Goal: Task Accomplishment & Management: Use online tool/utility

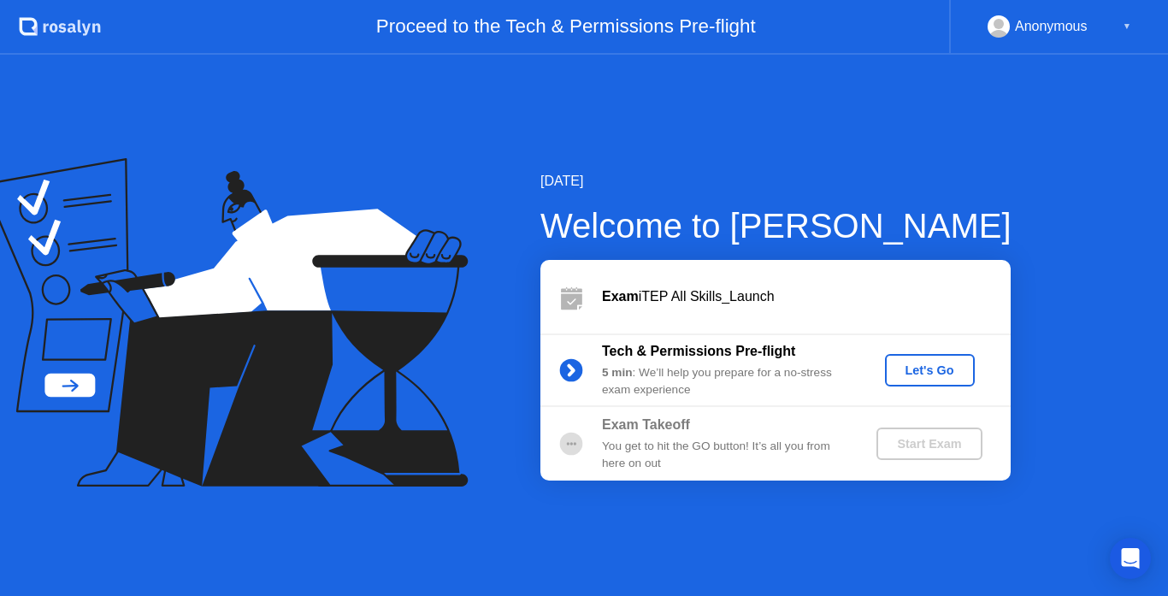
click at [933, 377] on div "Let's Go" at bounding box center [930, 370] width 76 height 14
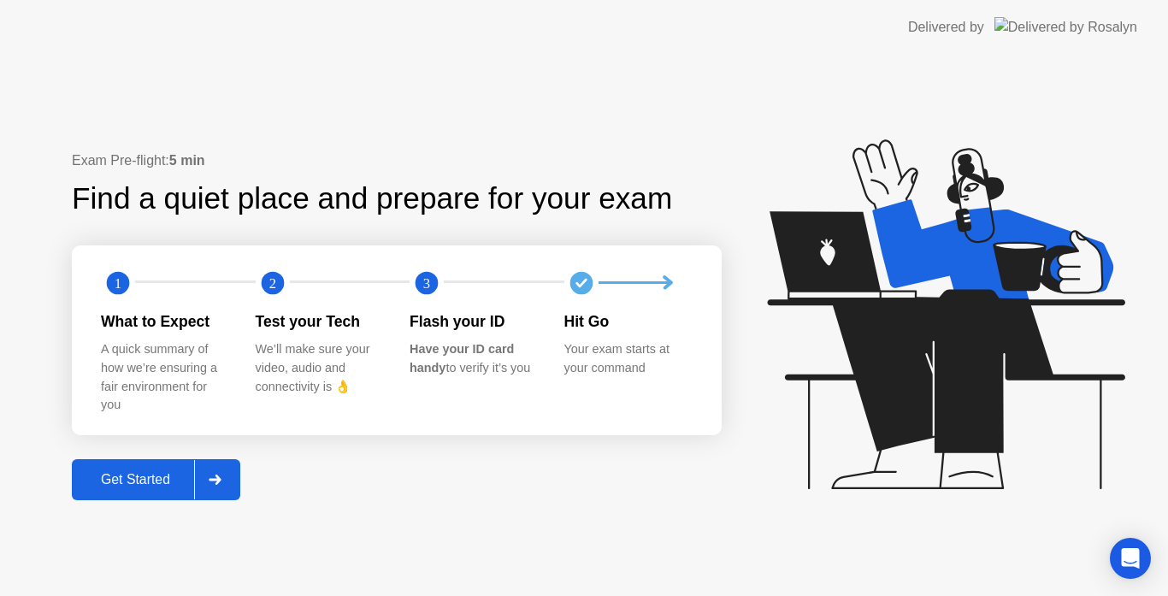
click at [155, 474] on div "Get Started" at bounding box center [135, 479] width 117 height 15
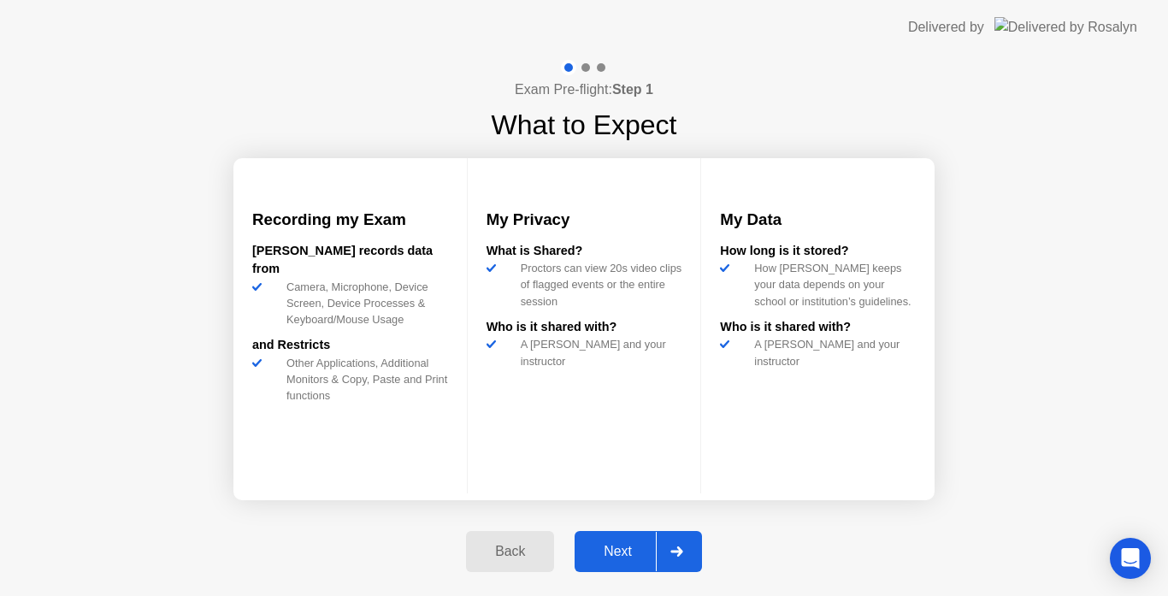
click at [620, 554] on div "Next" at bounding box center [618, 551] width 76 height 15
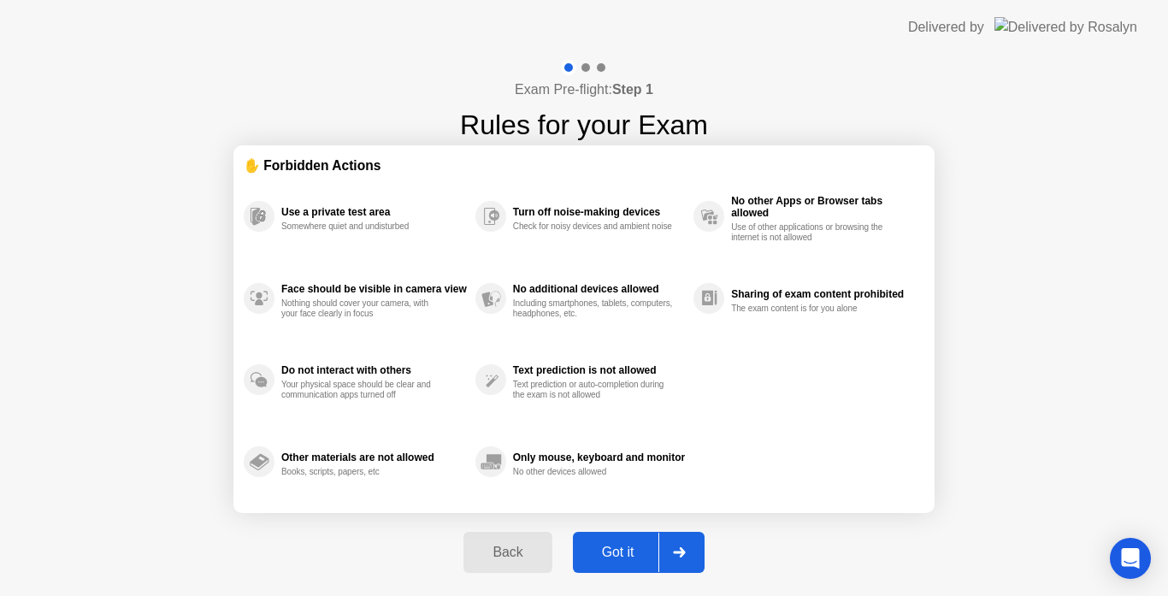
click at [620, 554] on div "Got it" at bounding box center [618, 552] width 80 height 15
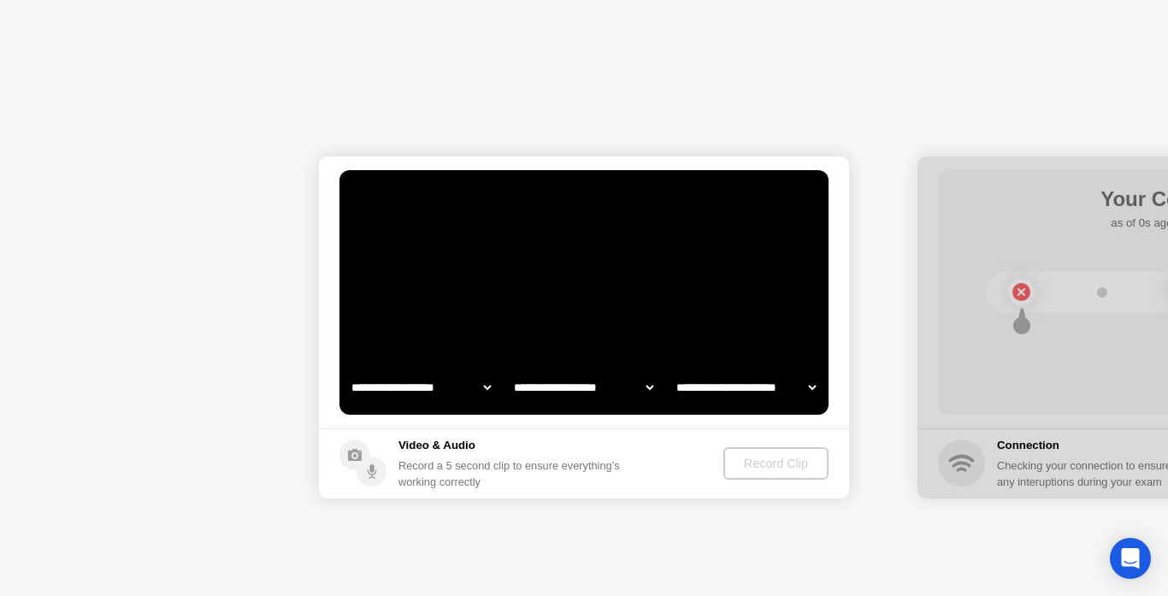
select select "**********"
select select "*******"
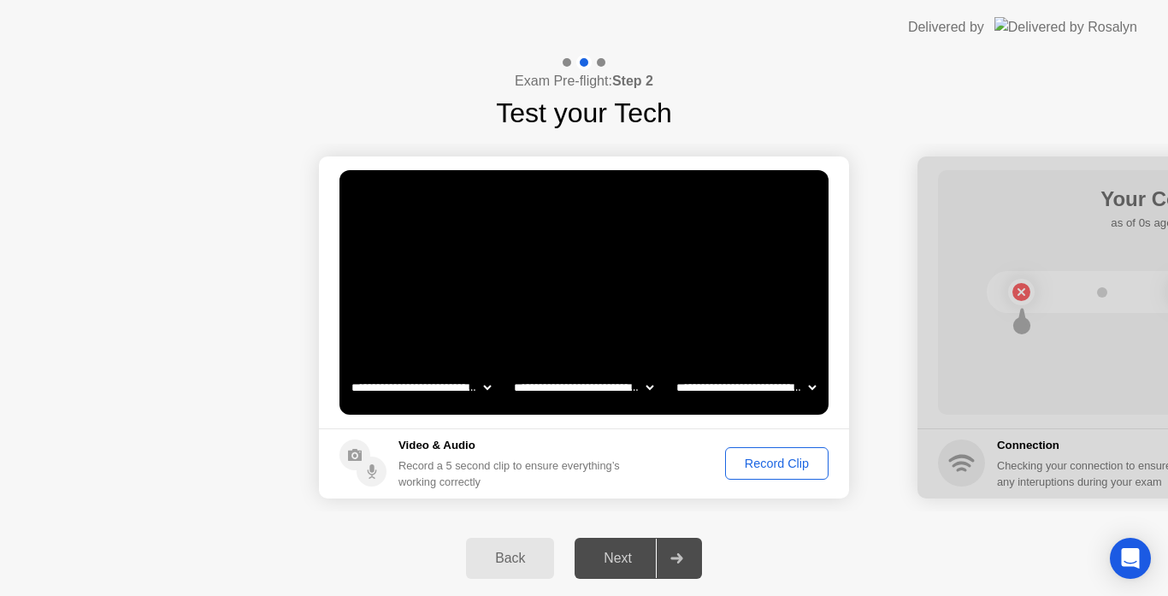
click at [784, 465] on div "Record Clip" at bounding box center [776, 463] width 91 height 14
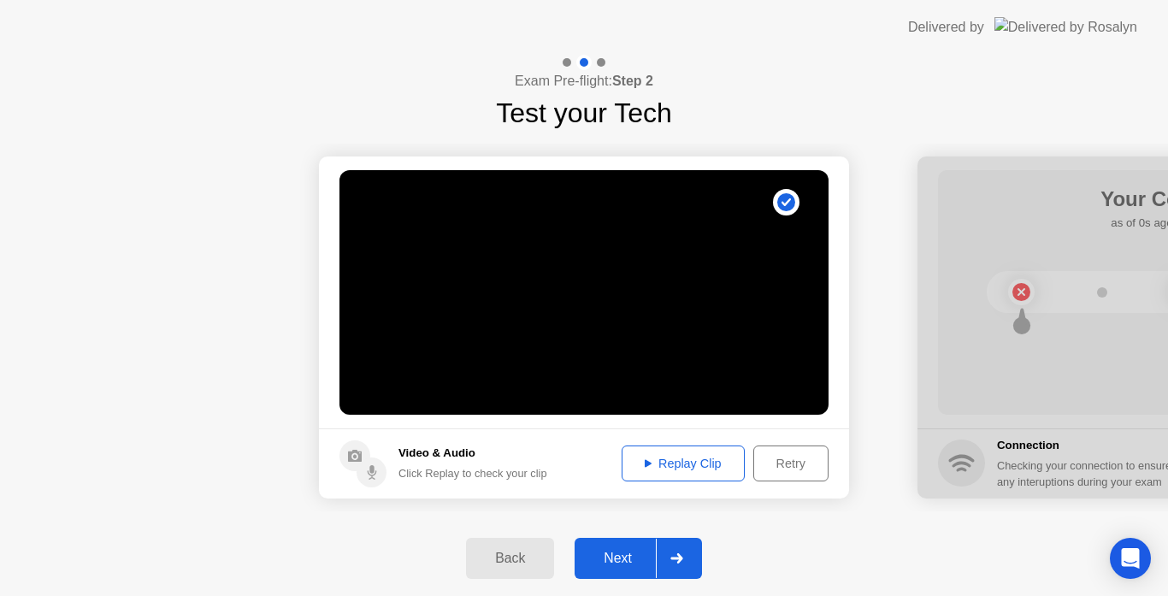
click at [626, 558] on div "Next" at bounding box center [618, 557] width 76 height 15
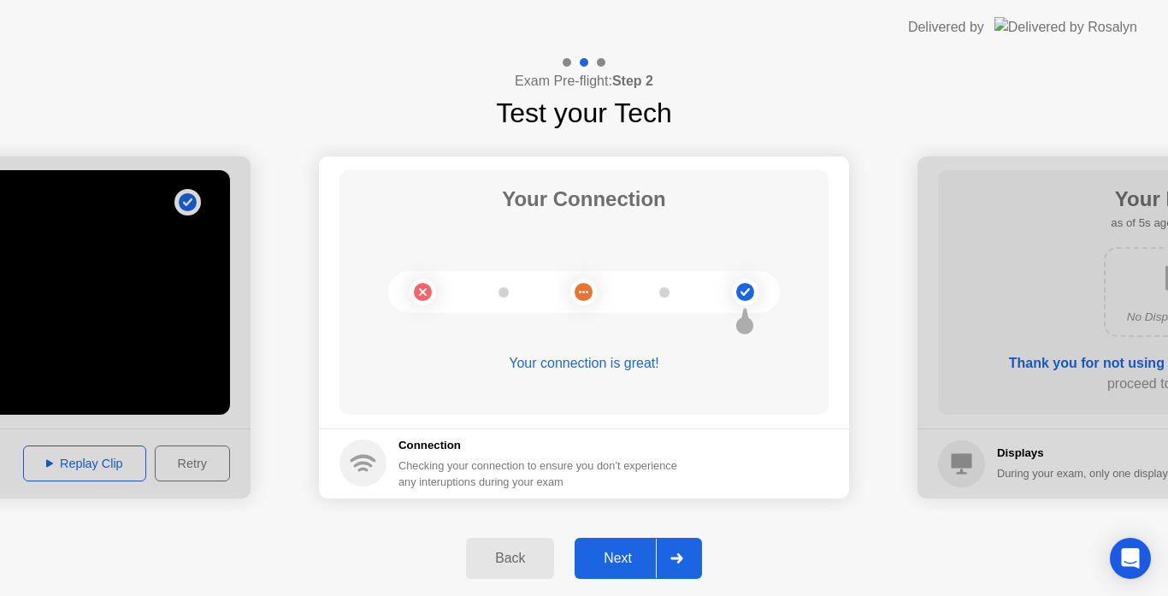
click at [626, 558] on div "Next" at bounding box center [618, 557] width 76 height 15
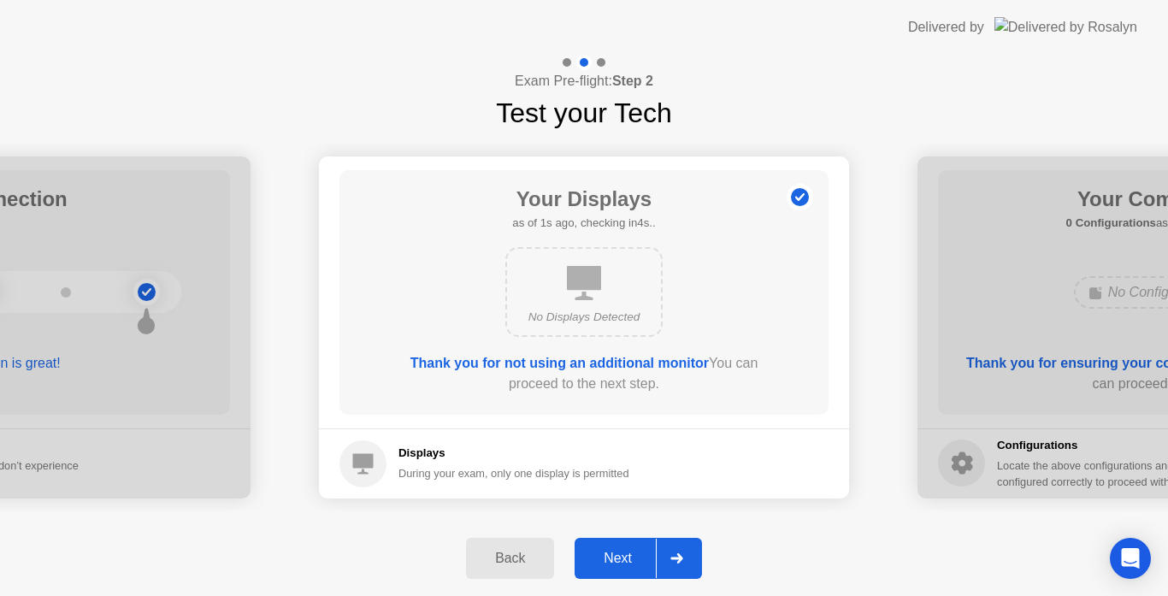
click at [626, 558] on div "Next" at bounding box center [618, 557] width 76 height 15
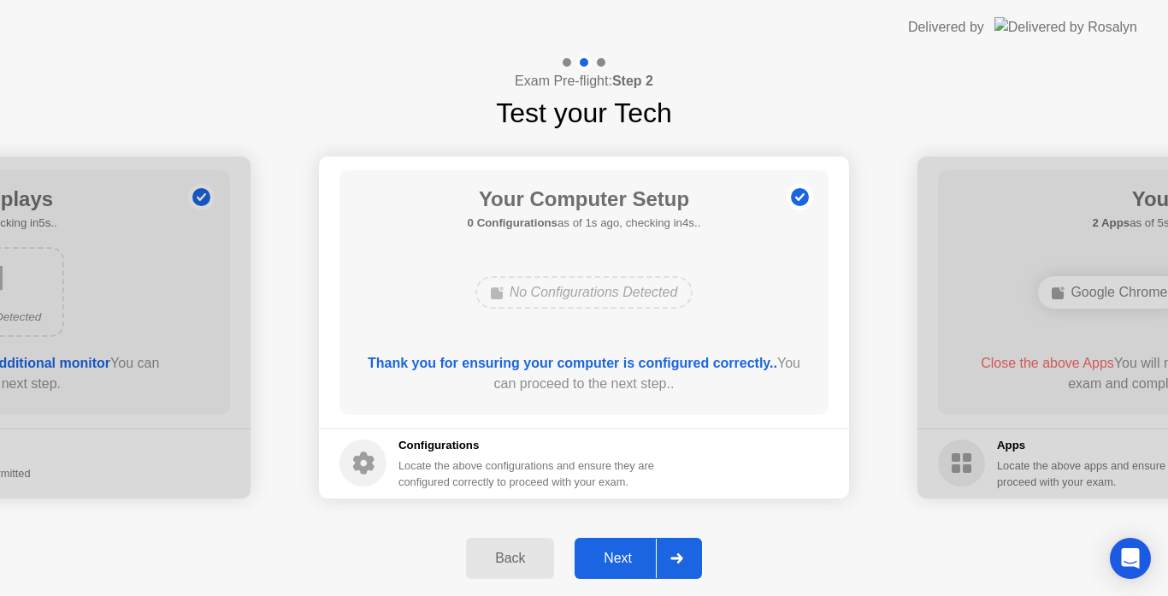
click at [626, 558] on div "Next" at bounding box center [618, 557] width 76 height 15
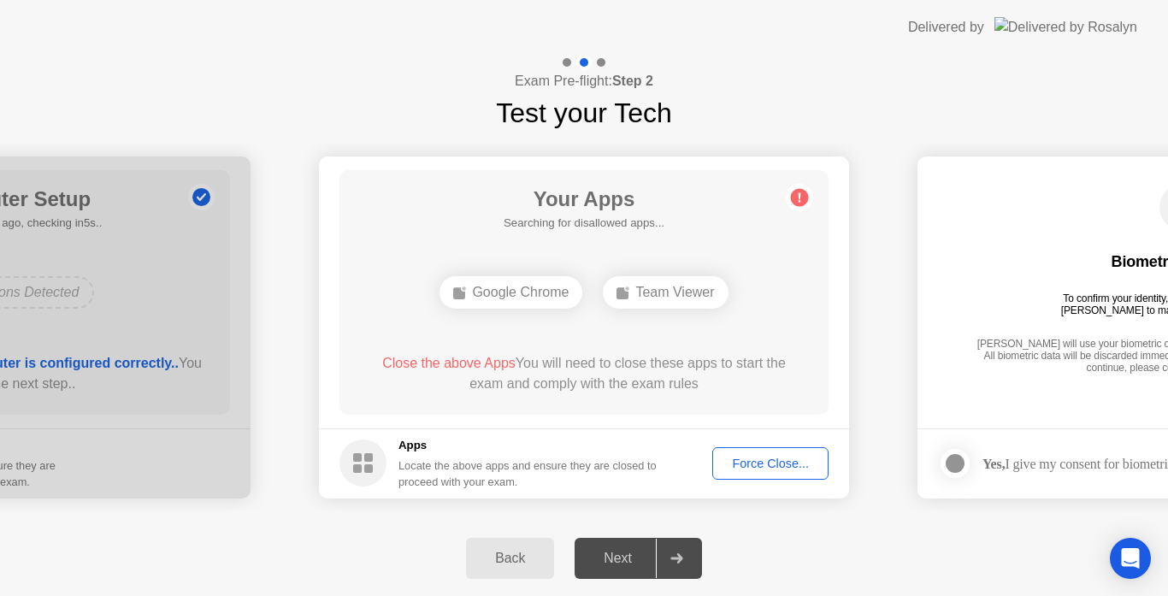
click at [755, 466] on div "Force Close..." at bounding box center [770, 463] width 104 height 14
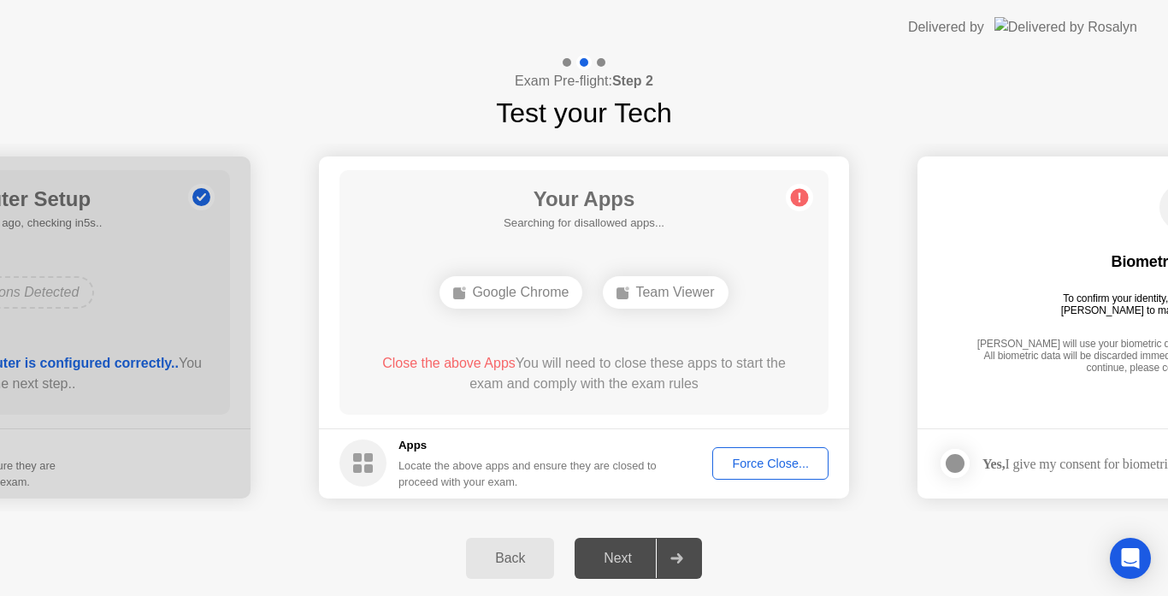
click at [756, 463] on div "Force Close..." at bounding box center [770, 463] width 104 height 14
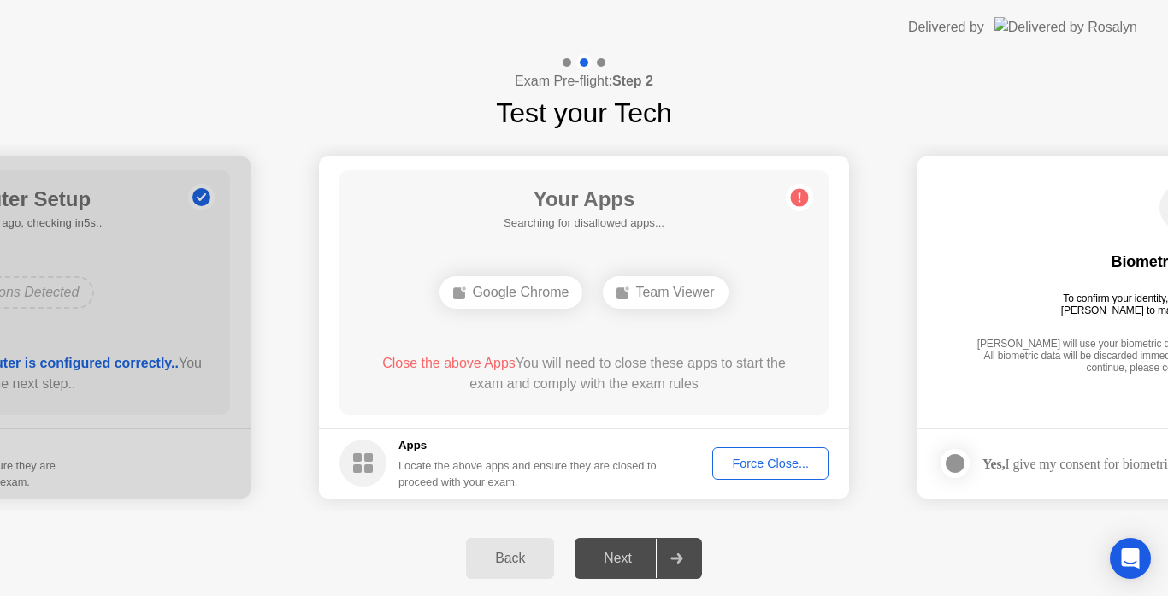
click at [774, 470] on div "Force Close..." at bounding box center [770, 463] width 104 height 14
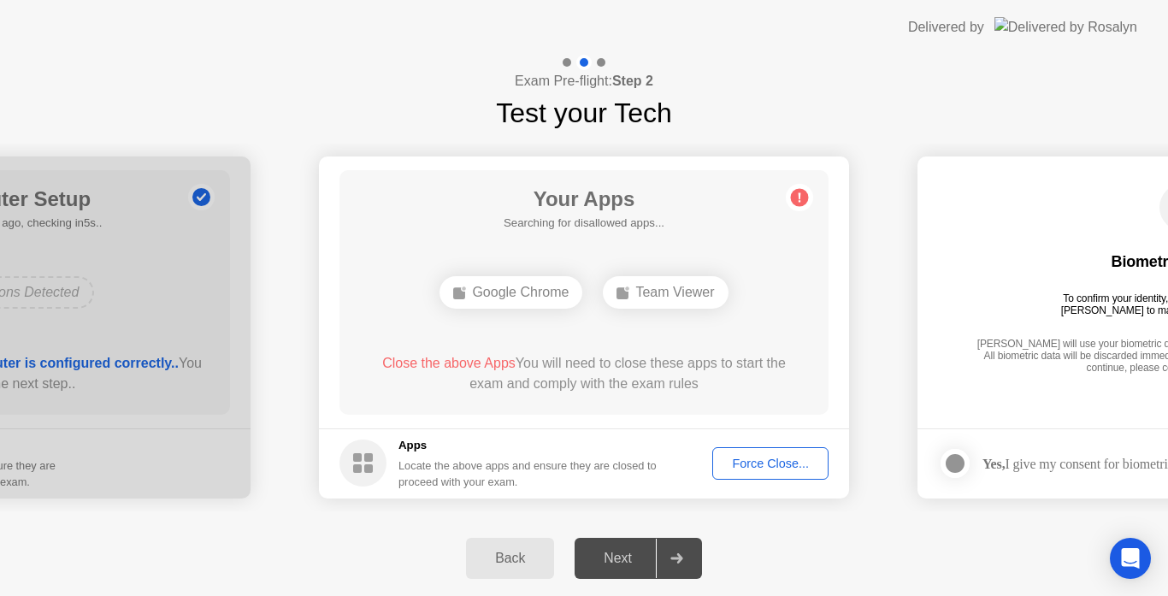
click at [749, 460] on div "Force Close..." at bounding box center [770, 463] width 104 height 14
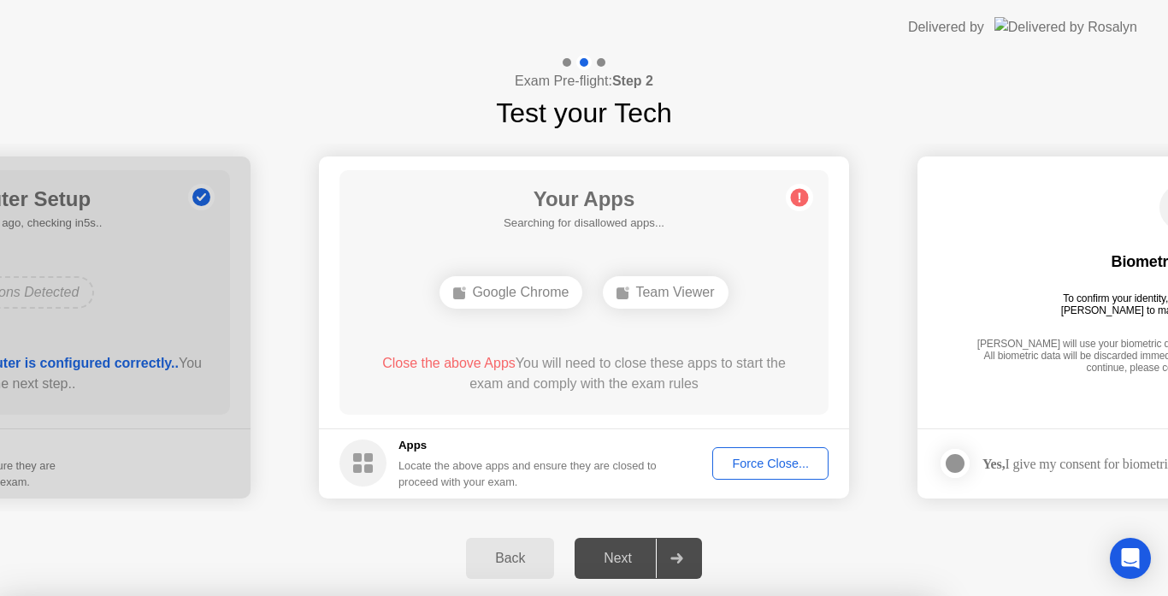
click at [862, 595] on div at bounding box center [584, 596] width 1168 height 0
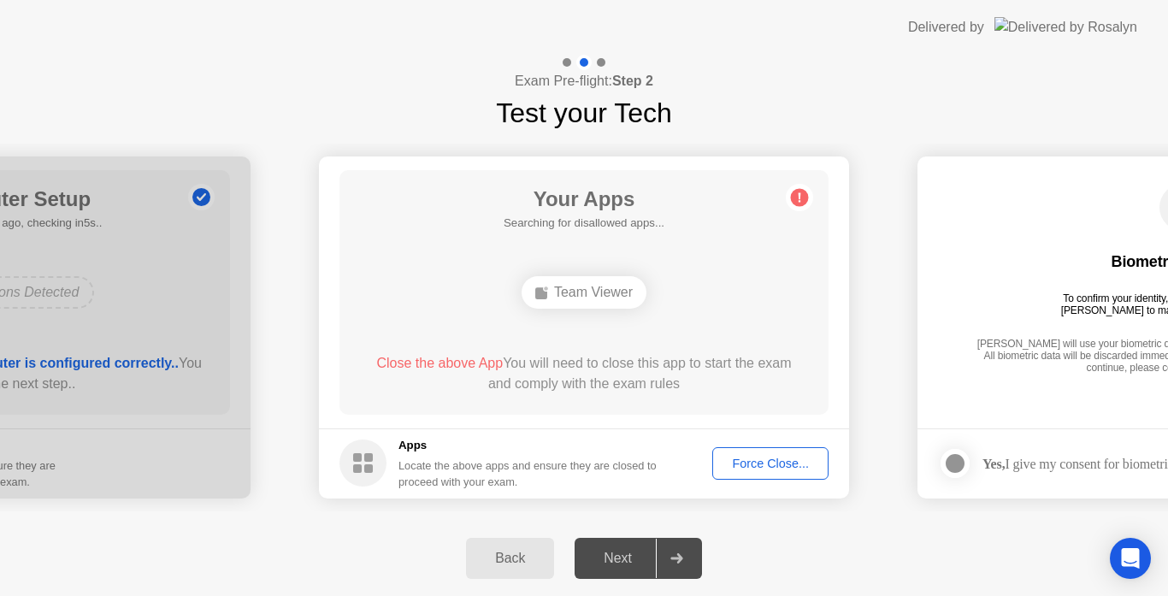
click at [745, 476] on button "Force Close..." at bounding box center [770, 463] width 116 height 32
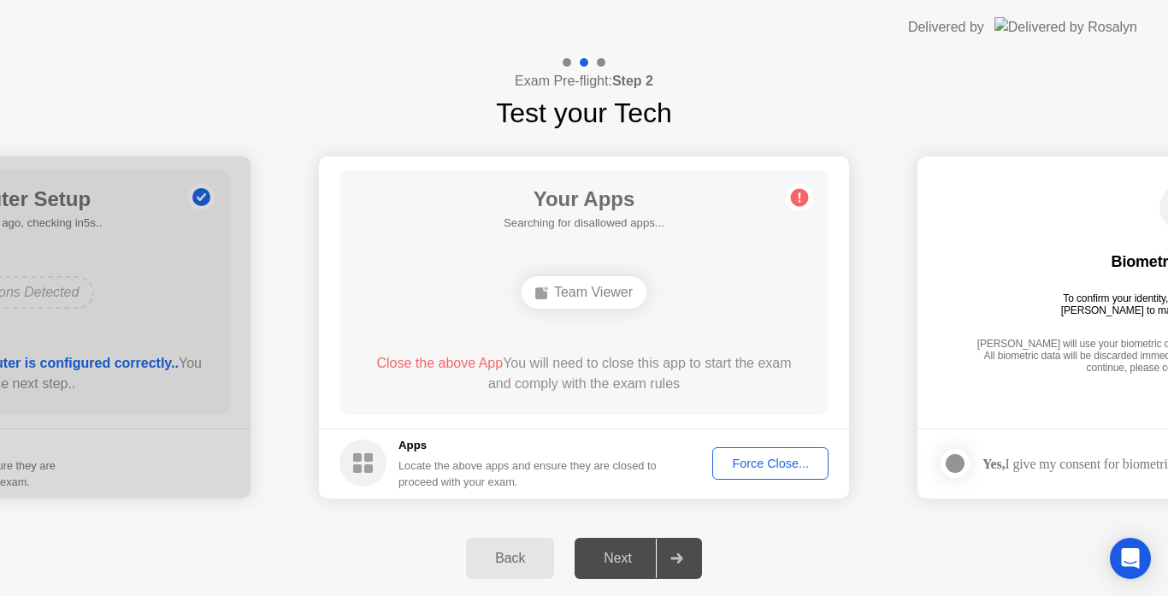
click at [758, 470] on div "Force Close..." at bounding box center [770, 463] width 104 height 14
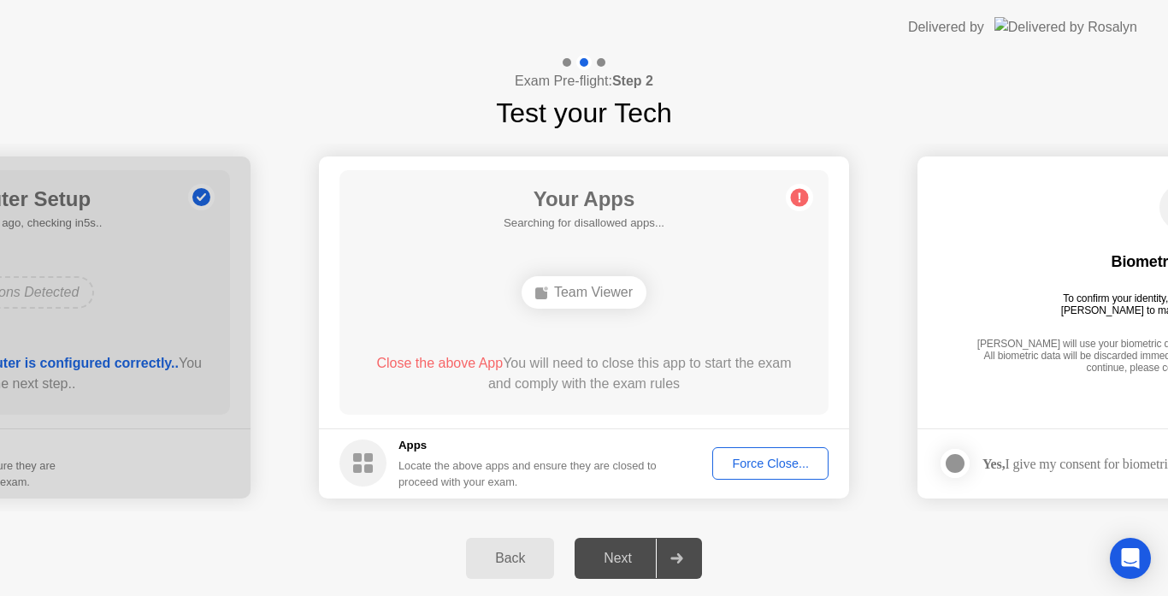
click at [773, 467] on div "Force Close..." at bounding box center [770, 463] width 104 height 14
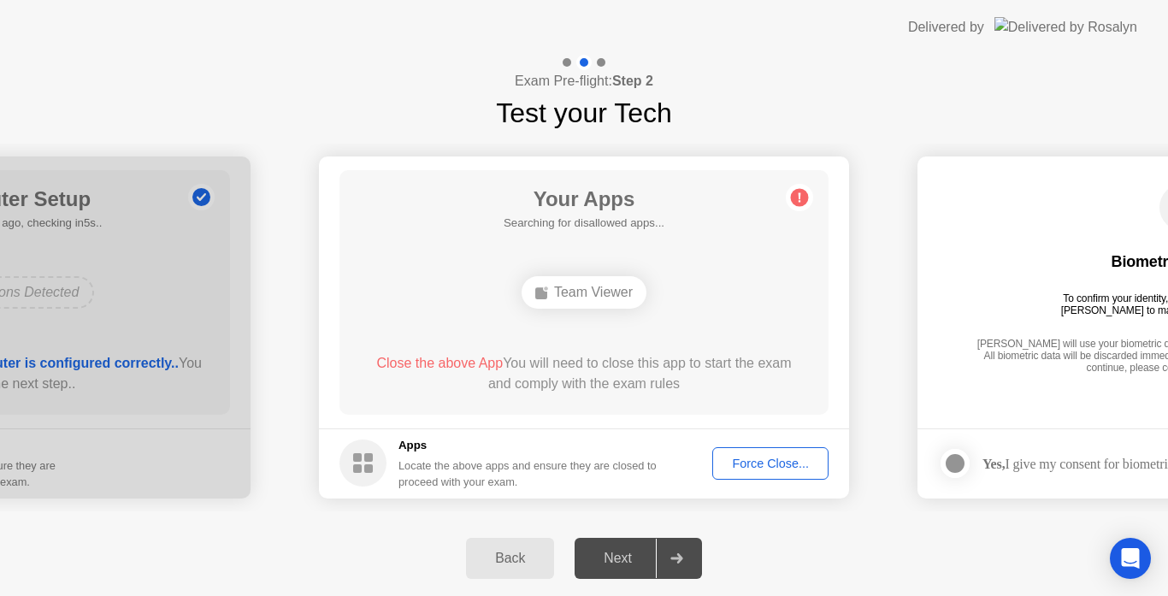
click at [739, 462] on div "Force Close..." at bounding box center [770, 463] width 104 height 14
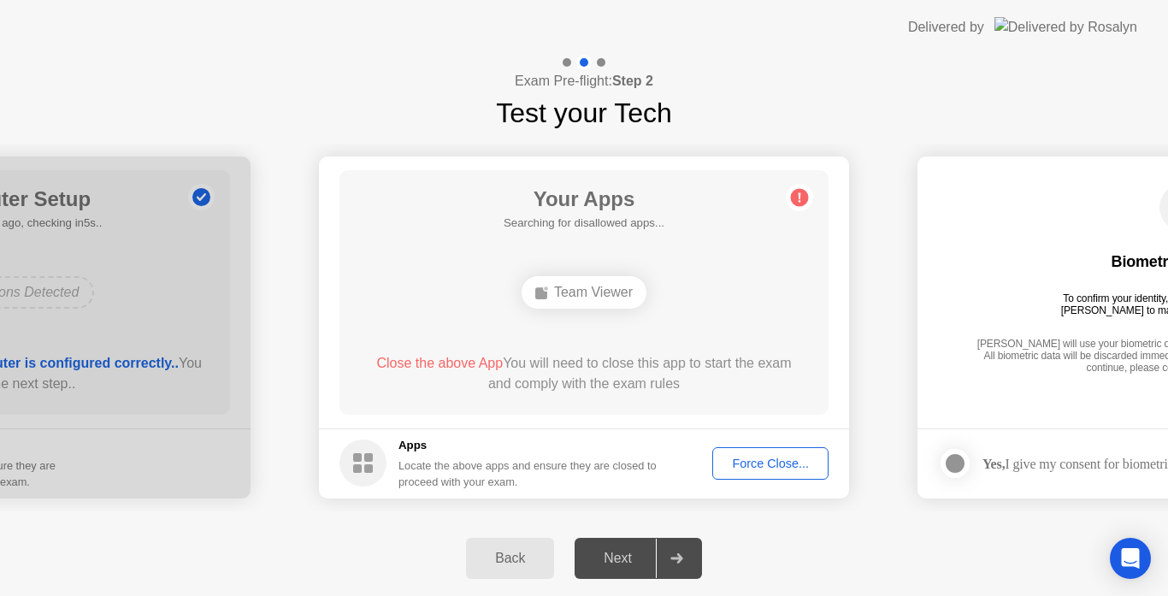
click at [782, 460] on div "Force Close..." at bounding box center [770, 463] width 104 height 14
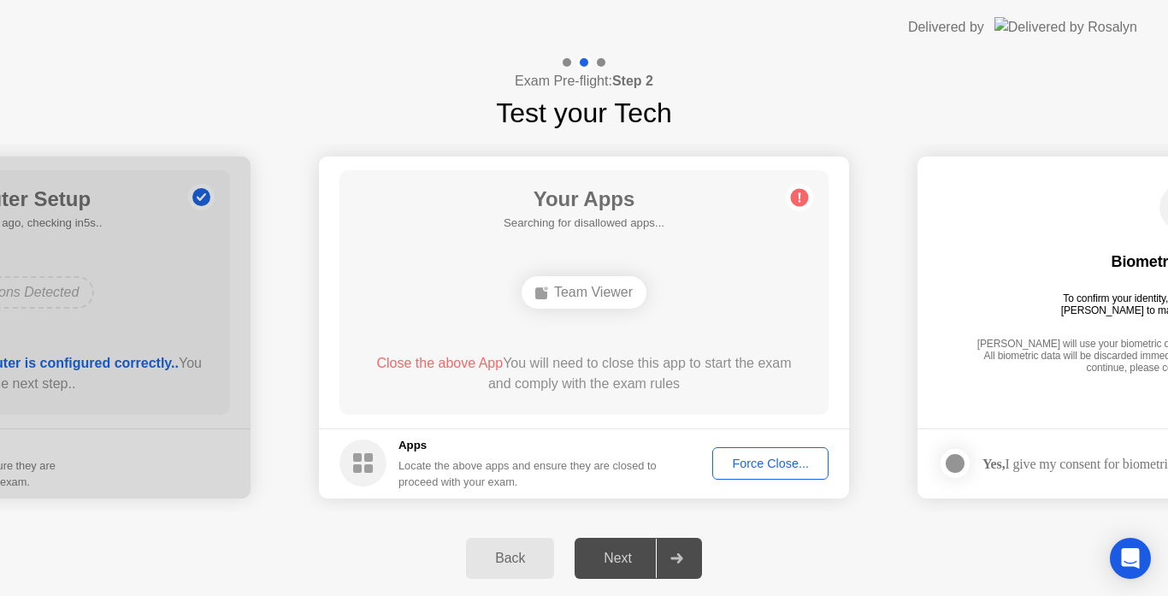
click at [769, 459] on div "Force Close..." at bounding box center [770, 463] width 104 height 14
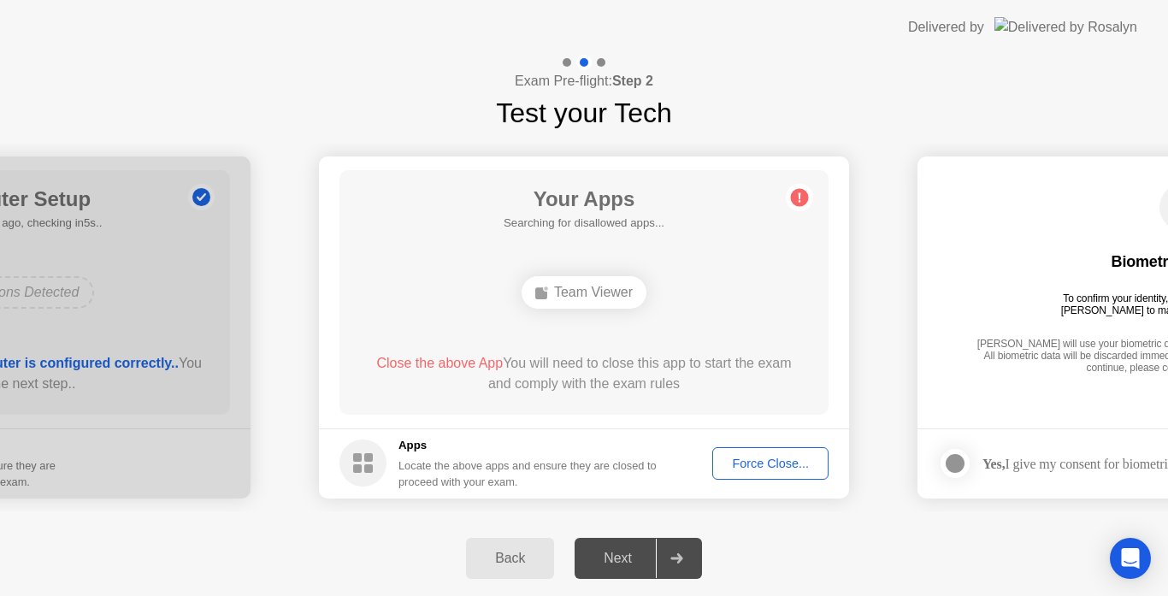
click at [784, 458] on div "Force Close..." at bounding box center [770, 463] width 104 height 14
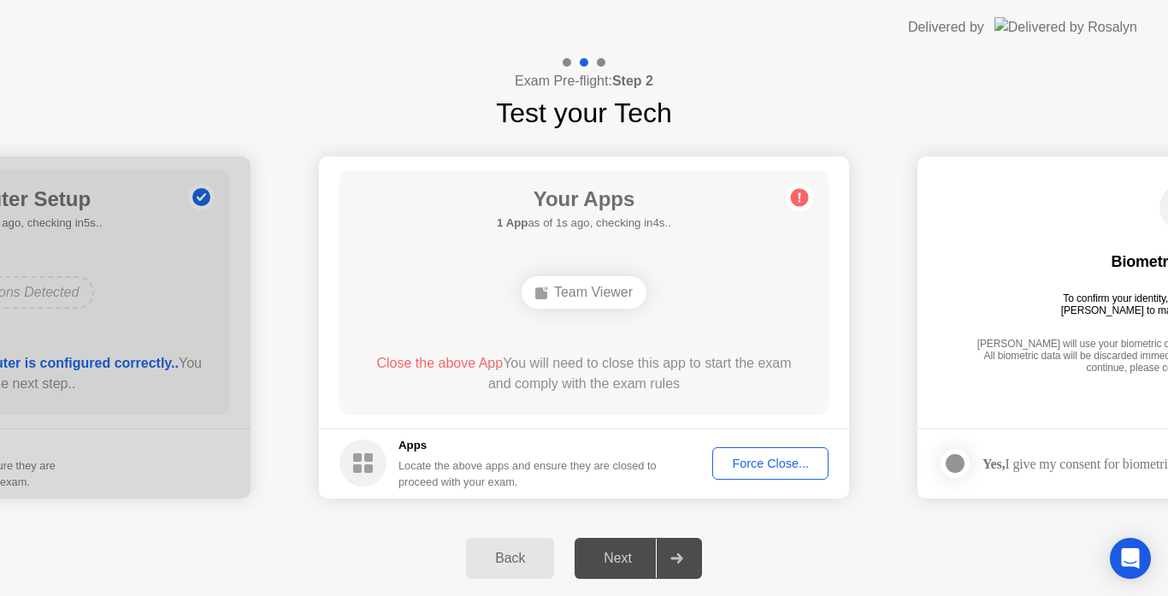
click at [751, 457] on div "Force Close..." at bounding box center [770, 463] width 104 height 14
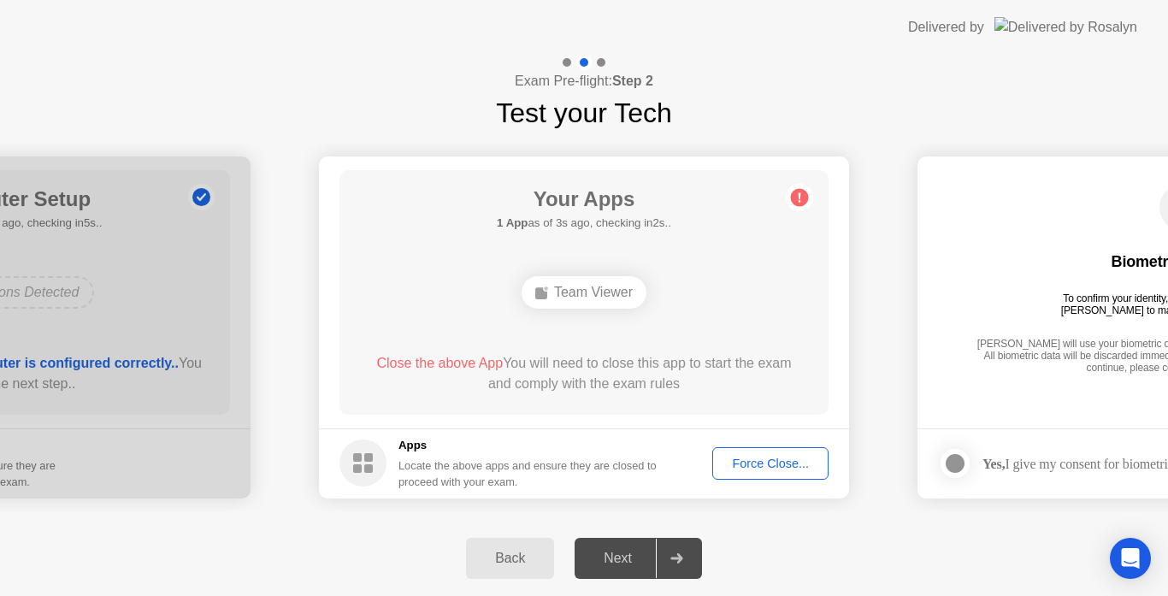
click at [765, 462] on div "Force Close..." at bounding box center [770, 463] width 104 height 14
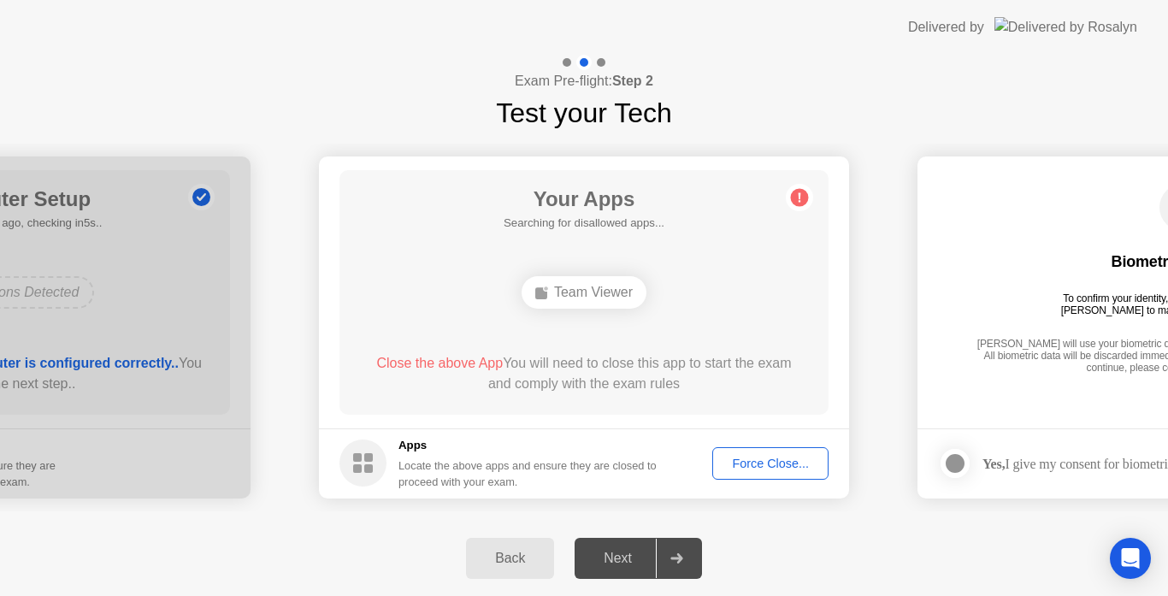
click at [774, 468] on div "Force Close..." at bounding box center [770, 463] width 104 height 14
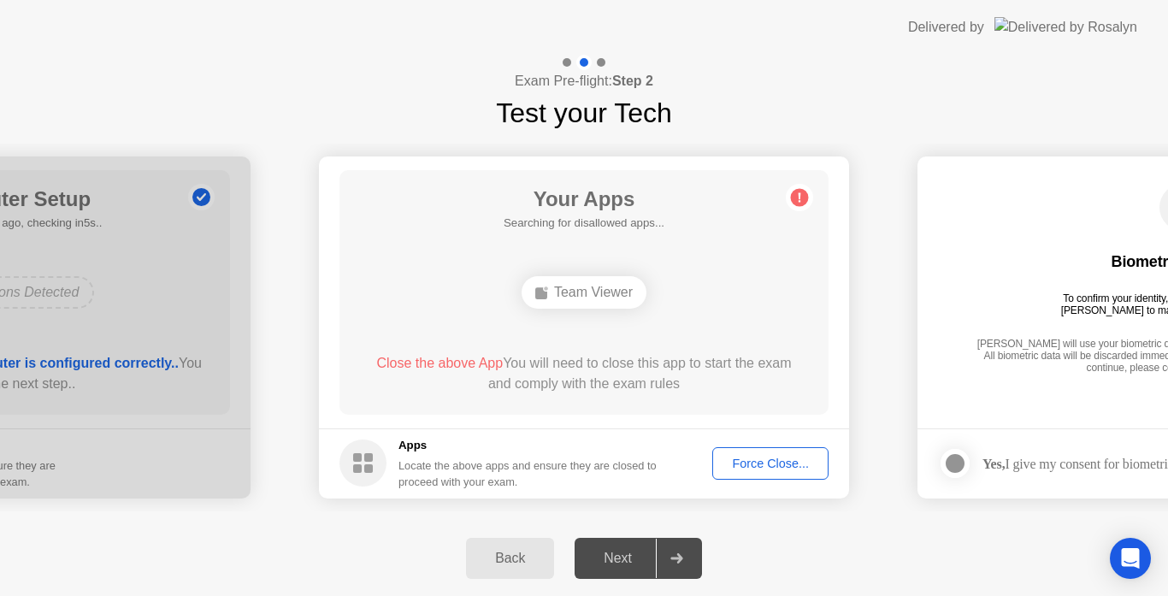
click at [748, 450] on button "Force Close..." at bounding box center [770, 463] width 116 height 32
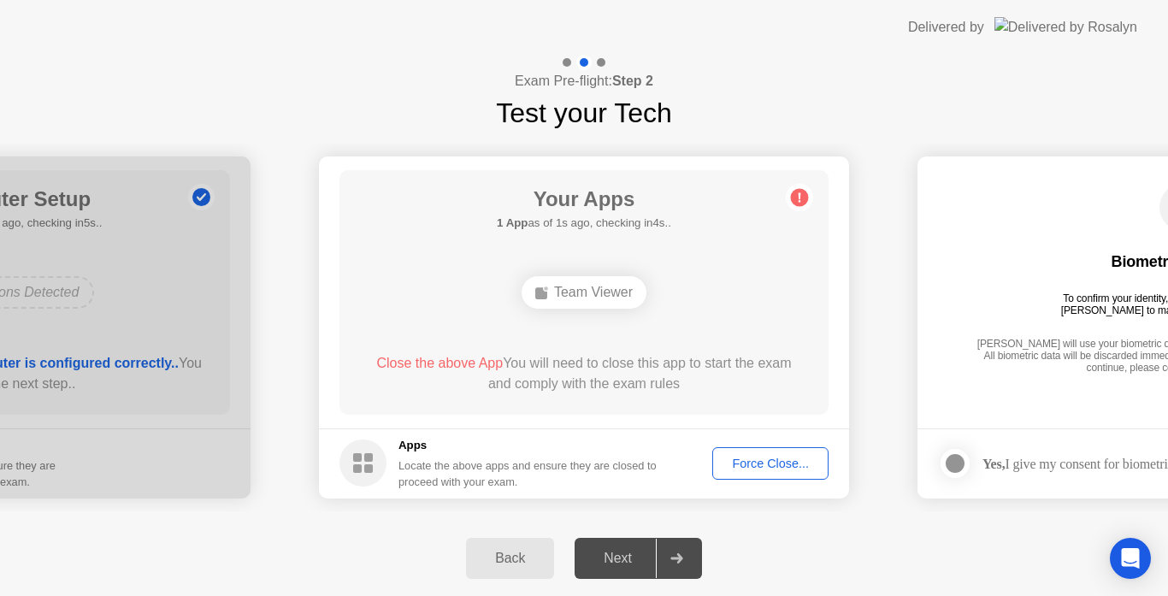
click at [759, 449] on button "Force Close..." at bounding box center [770, 463] width 116 height 32
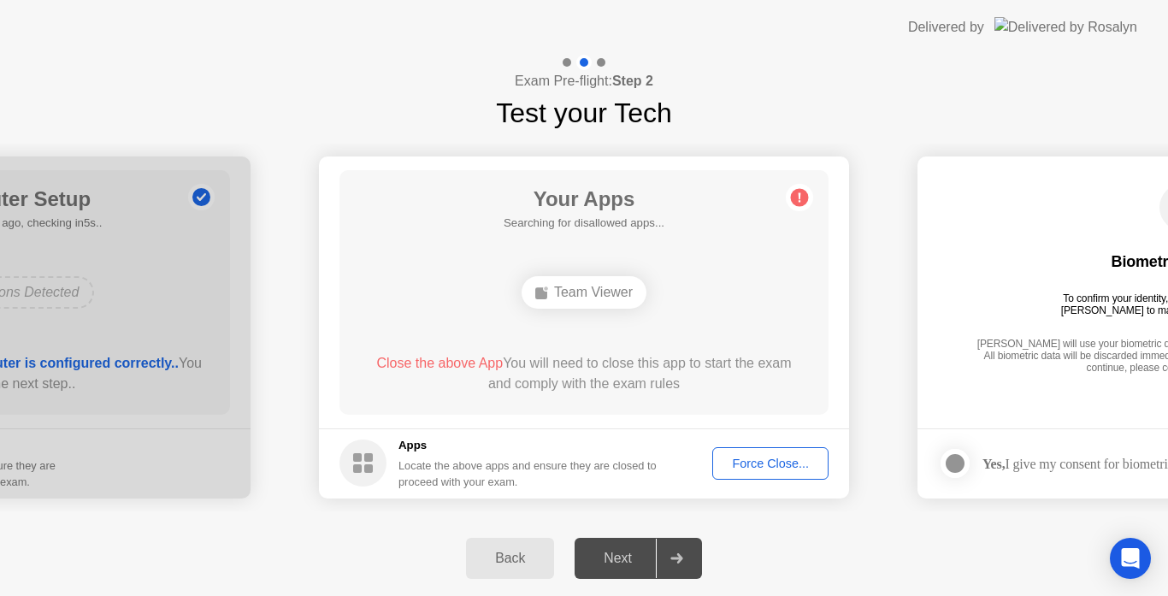
click at [772, 456] on div "Force Close..." at bounding box center [770, 463] width 104 height 14
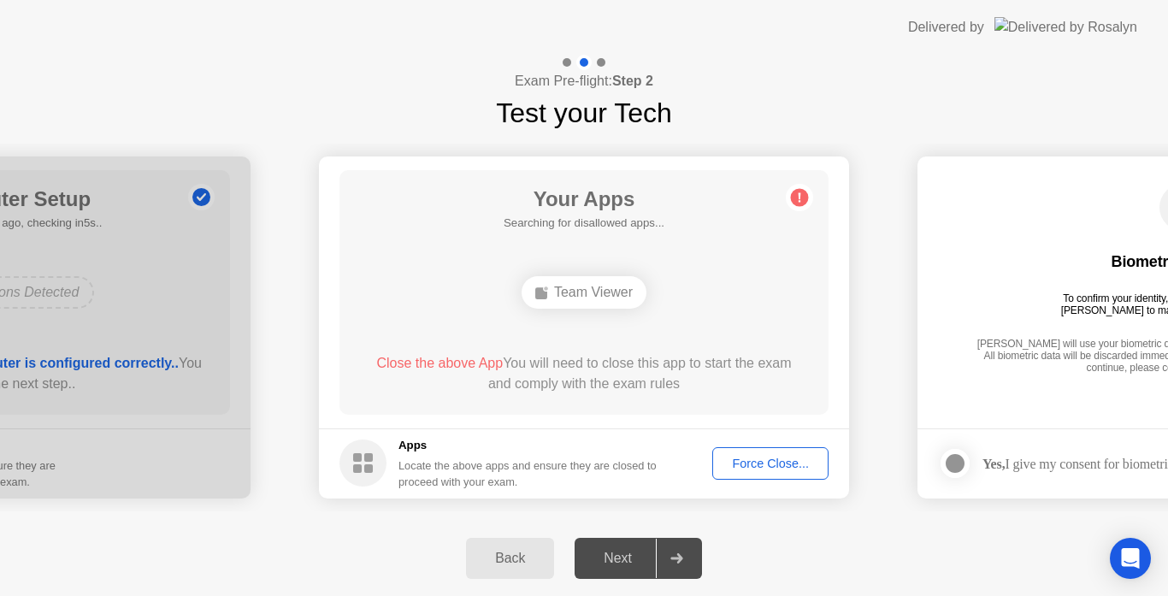
click at [745, 456] on div "Force Close..." at bounding box center [770, 463] width 104 height 14
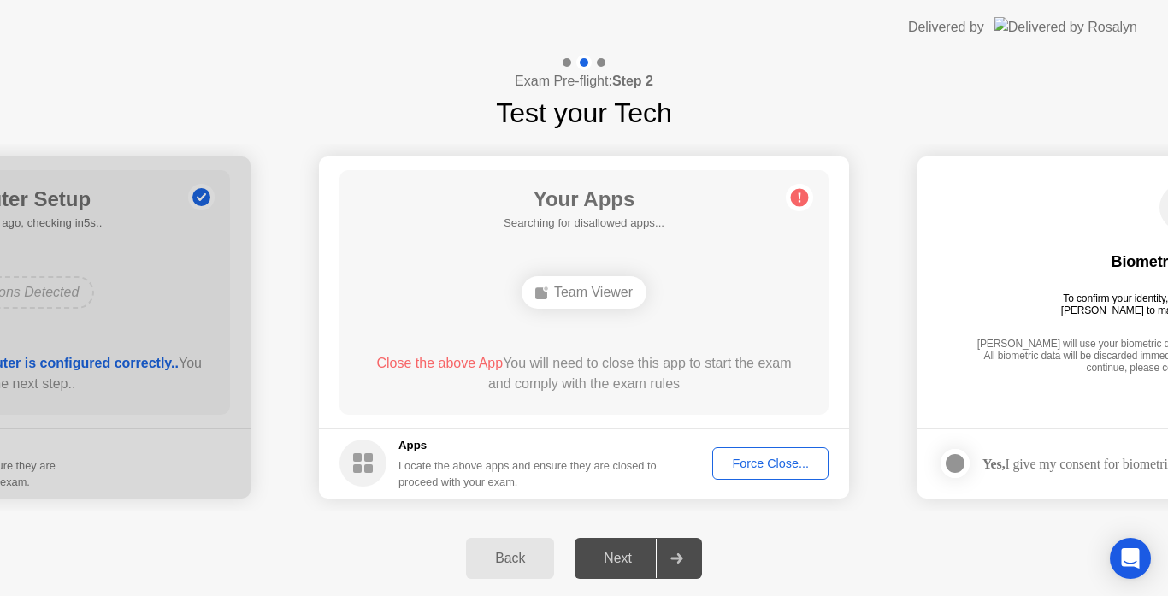
click at [765, 463] on div "Force Close..." at bounding box center [770, 463] width 104 height 14
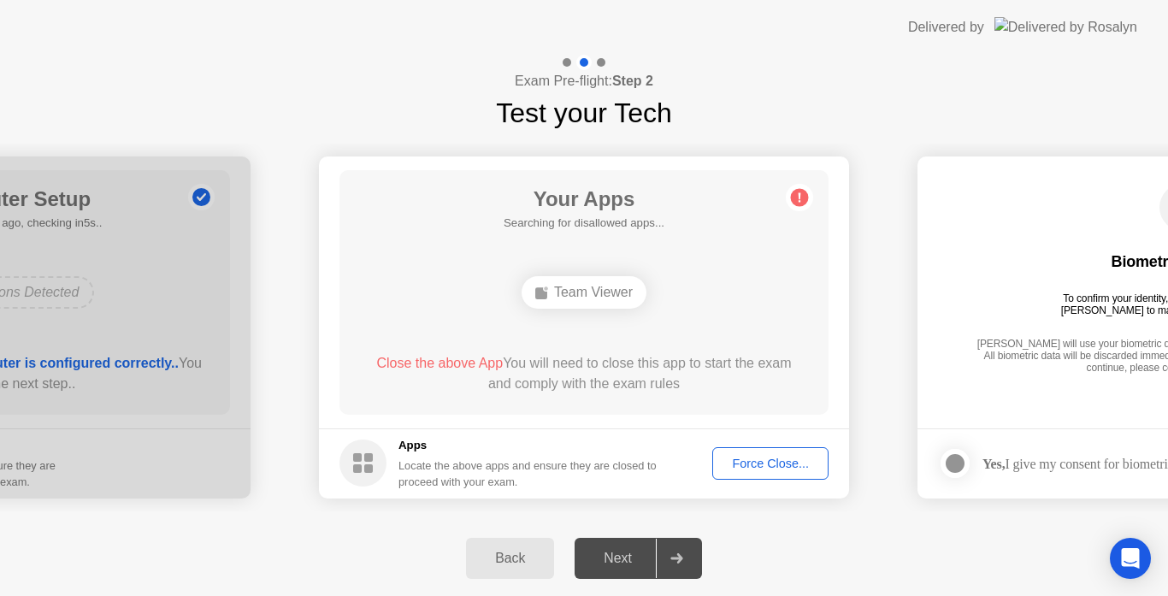
click at [781, 456] on div "Force Close..." at bounding box center [770, 463] width 104 height 14
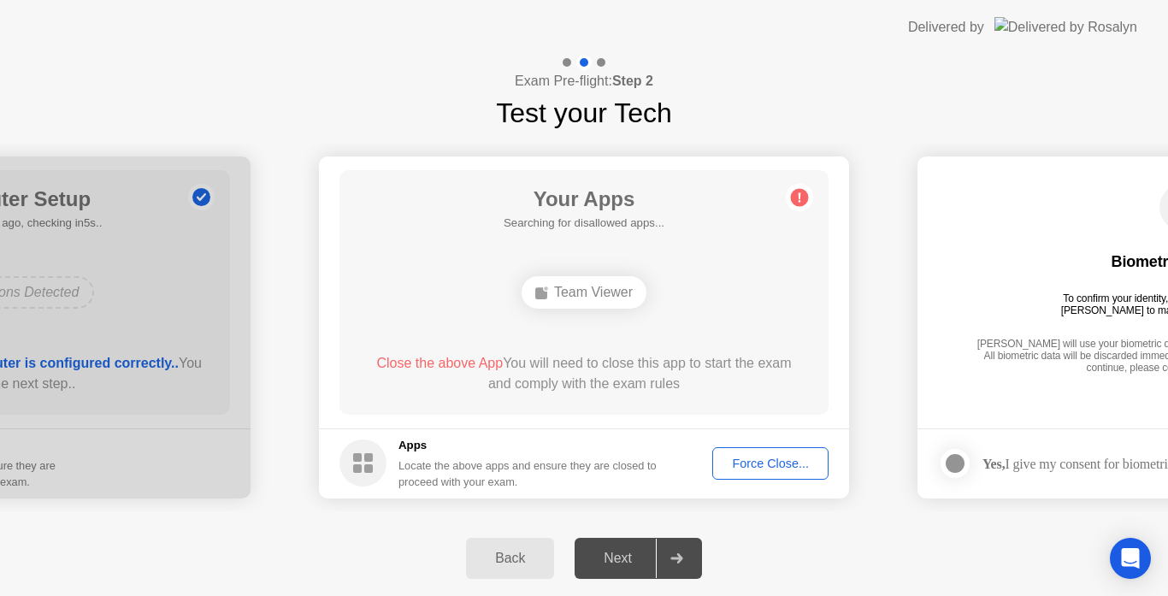
click at [733, 451] on button "Force Close..." at bounding box center [770, 463] width 116 height 32
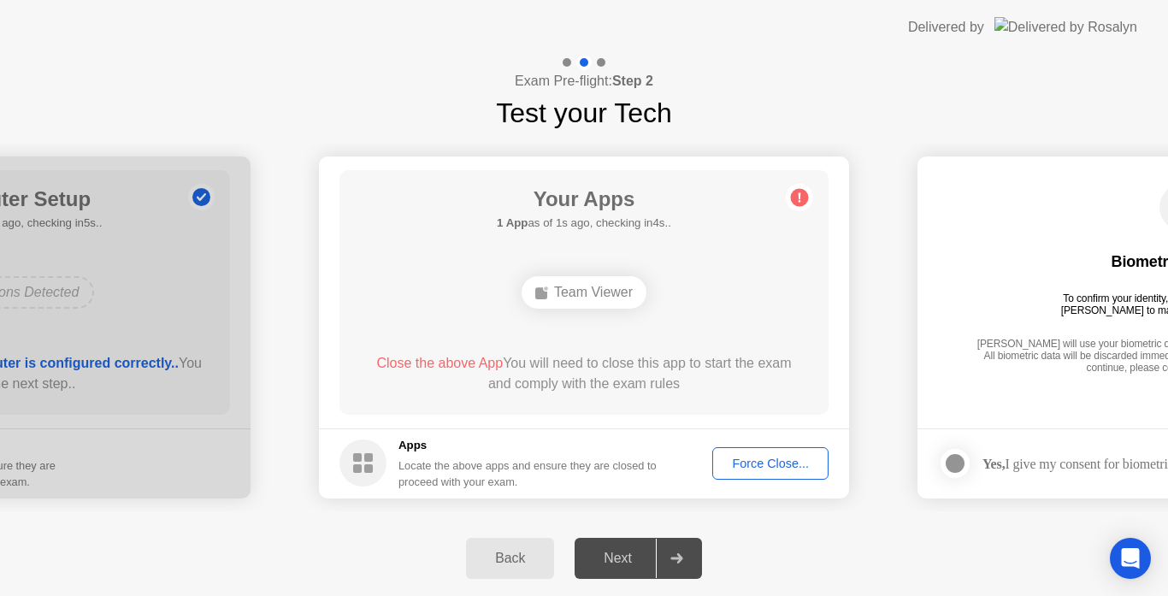
click at [773, 458] on div "Force Close..." at bounding box center [770, 463] width 104 height 14
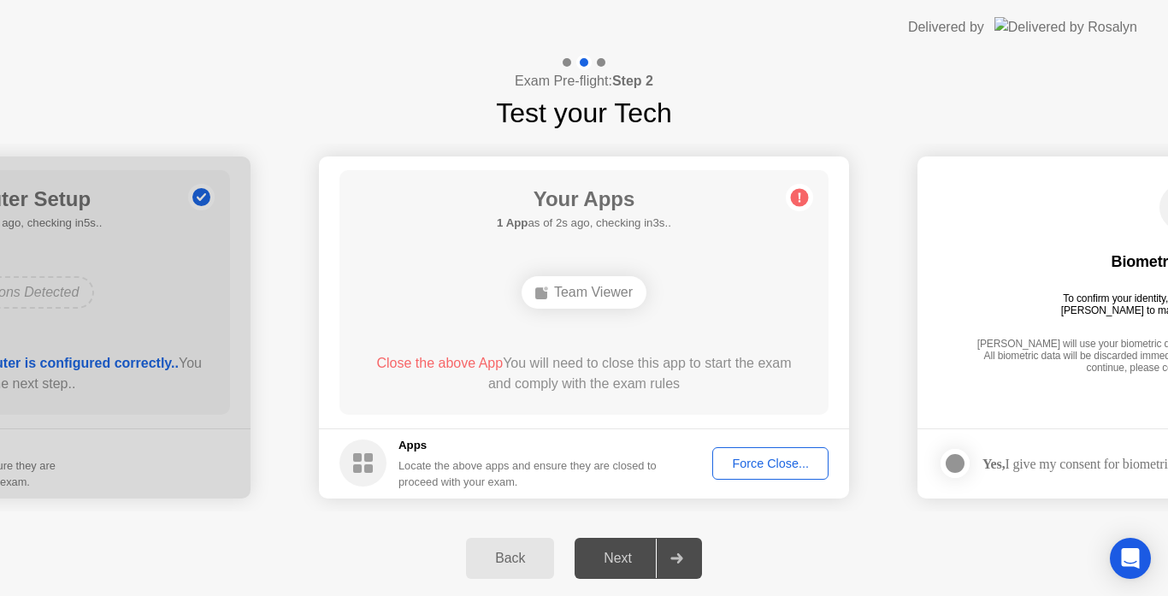
click at [772, 474] on button "Force Close..." at bounding box center [770, 463] width 116 height 32
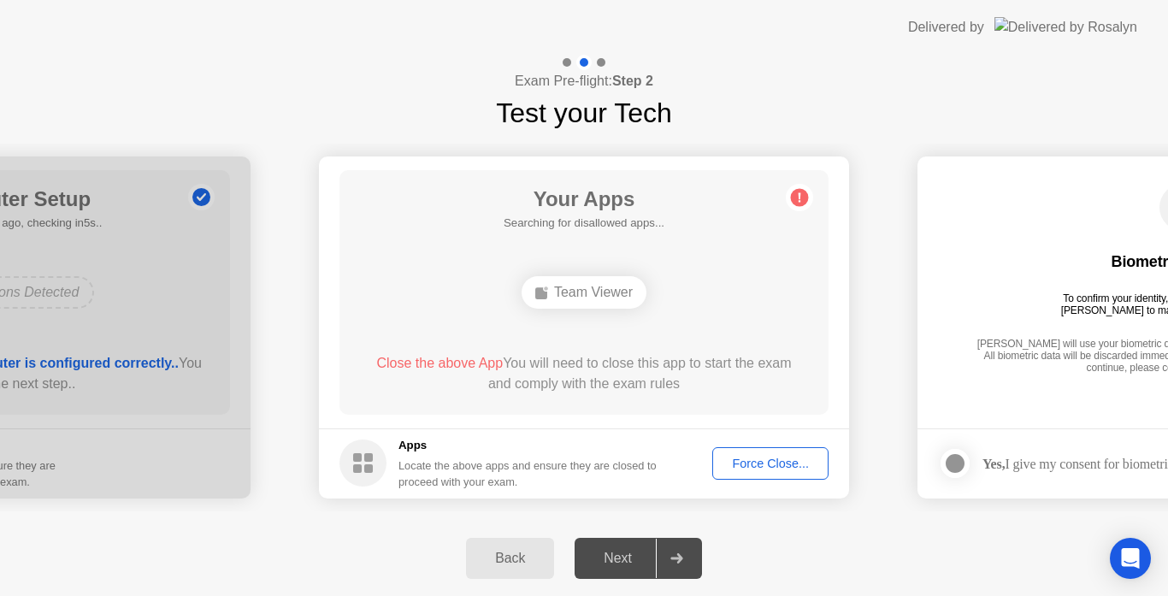
click at [774, 457] on div "Force Close..." at bounding box center [770, 463] width 104 height 14
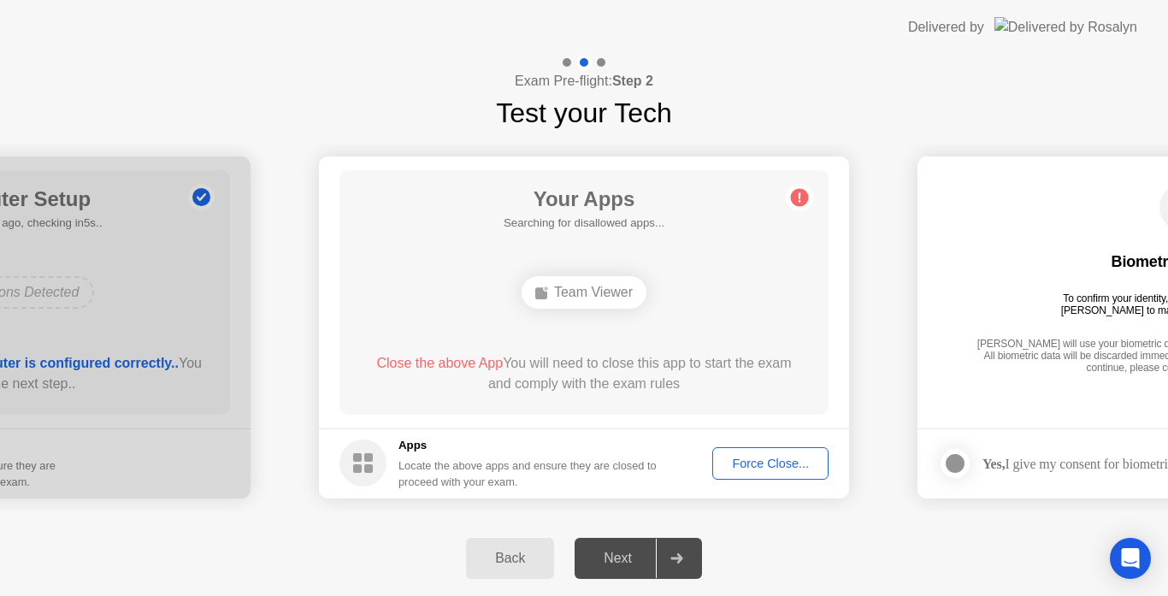
click at [761, 460] on div "Force Close..." at bounding box center [770, 463] width 104 height 14
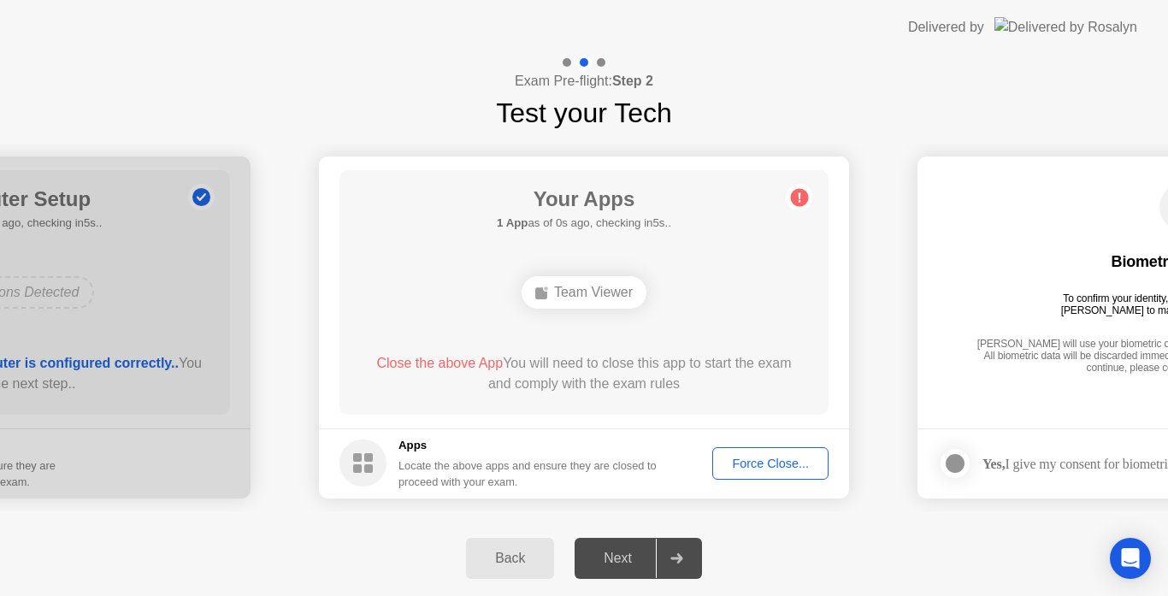
click at [762, 466] on div "Force Close..." at bounding box center [770, 463] width 104 height 14
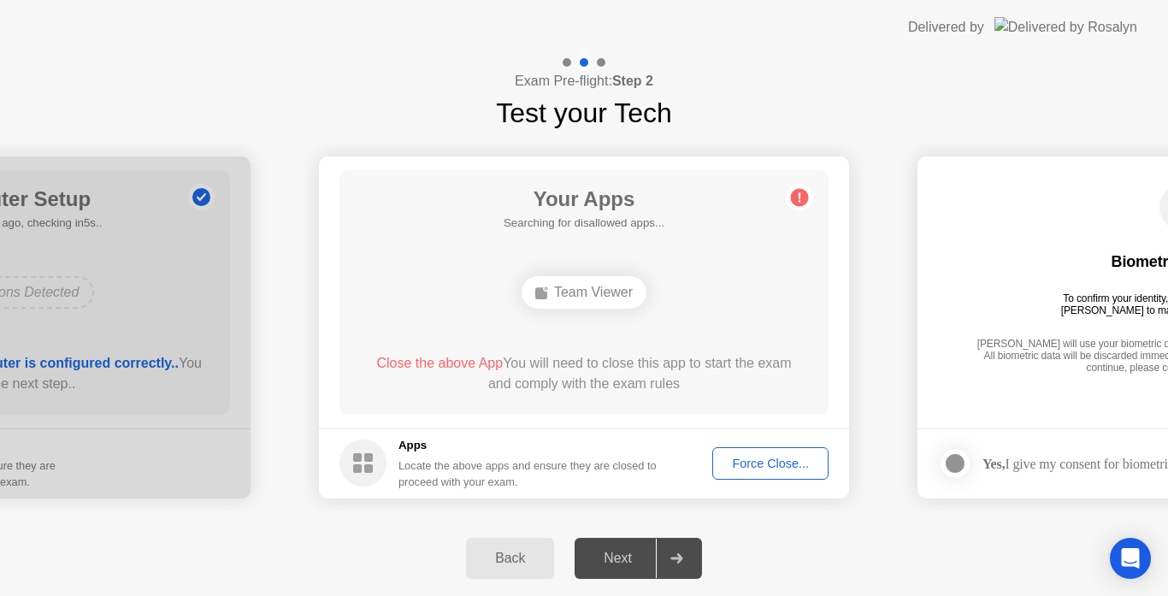
click at [745, 459] on div "Force Close..." at bounding box center [770, 463] width 104 height 14
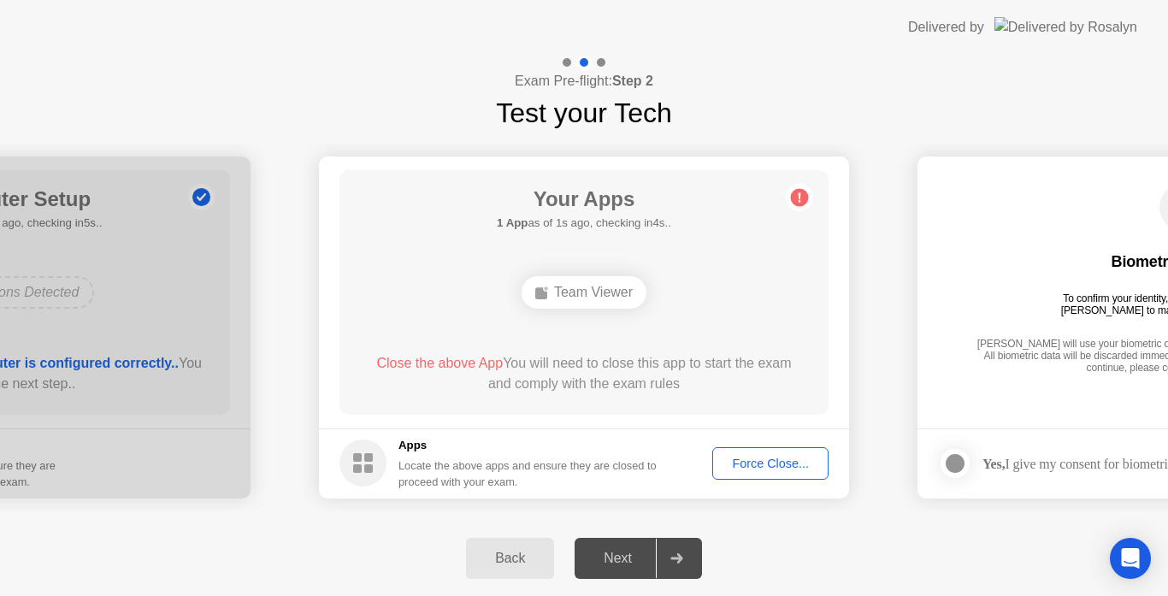
click at [756, 462] on div "Force Close..." at bounding box center [770, 463] width 104 height 14
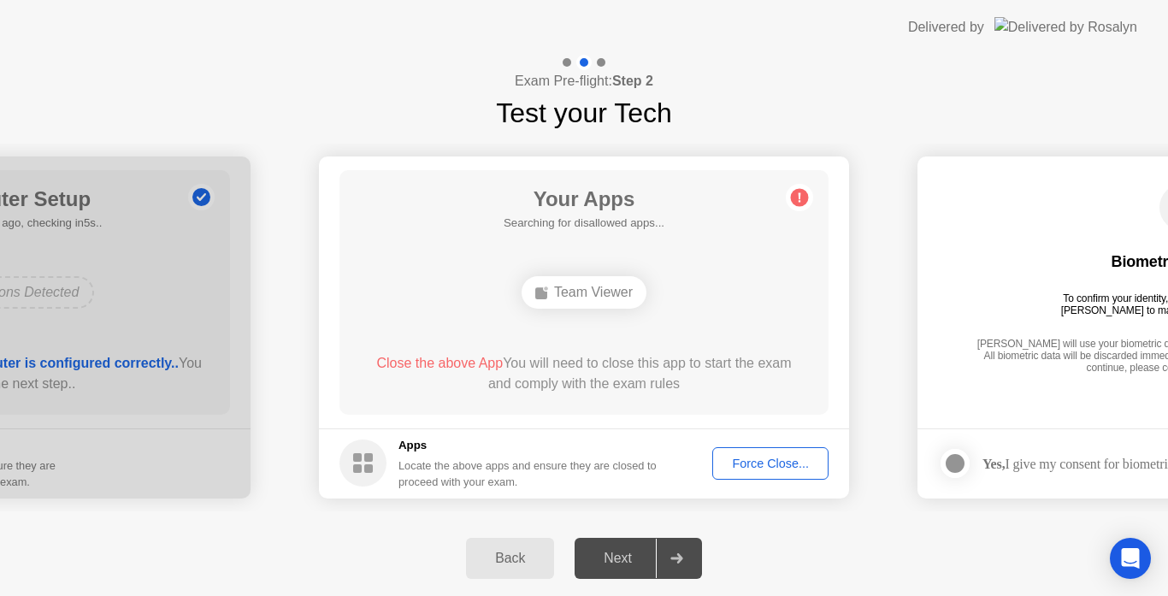
click at [743, 456] on div "Force Close..." at bounding box center [770, 463] width 104 height 14
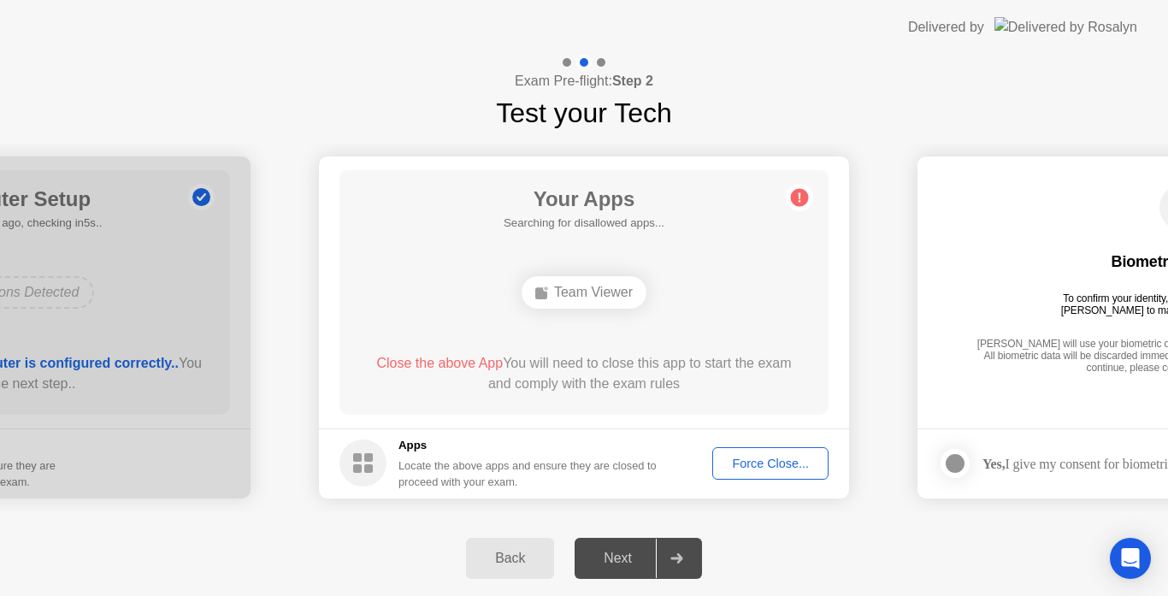
click at [758, 457] on div "Force Close..." at bounding box center [770, 463] width 104 height 14
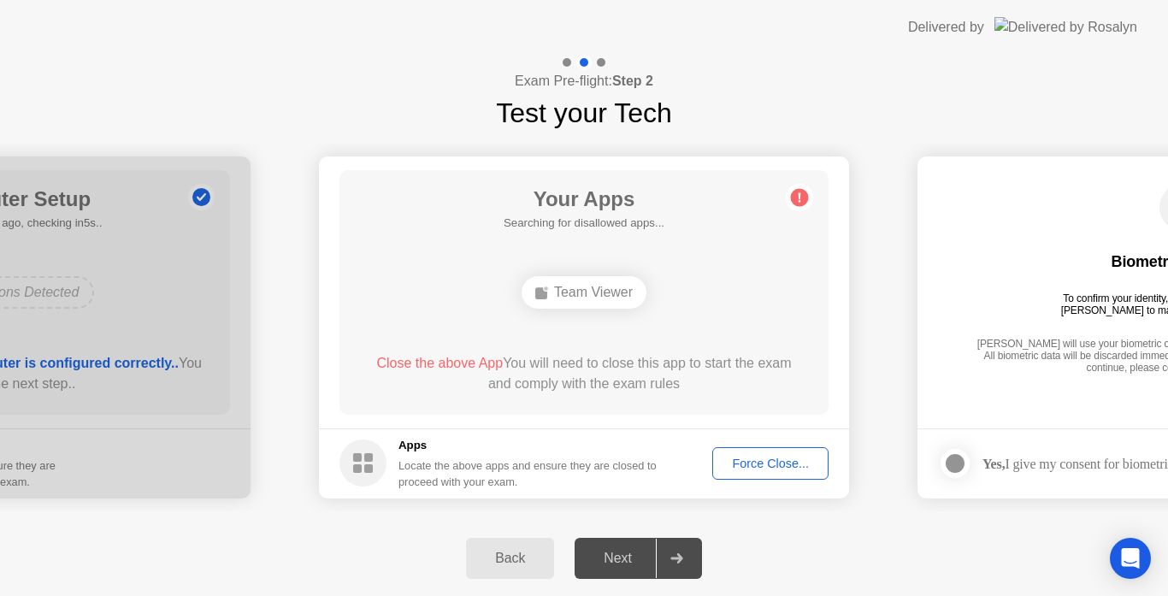
click at [745, 461] on div "Force Close..." at bounding box center [770, 463] width 104 height 14
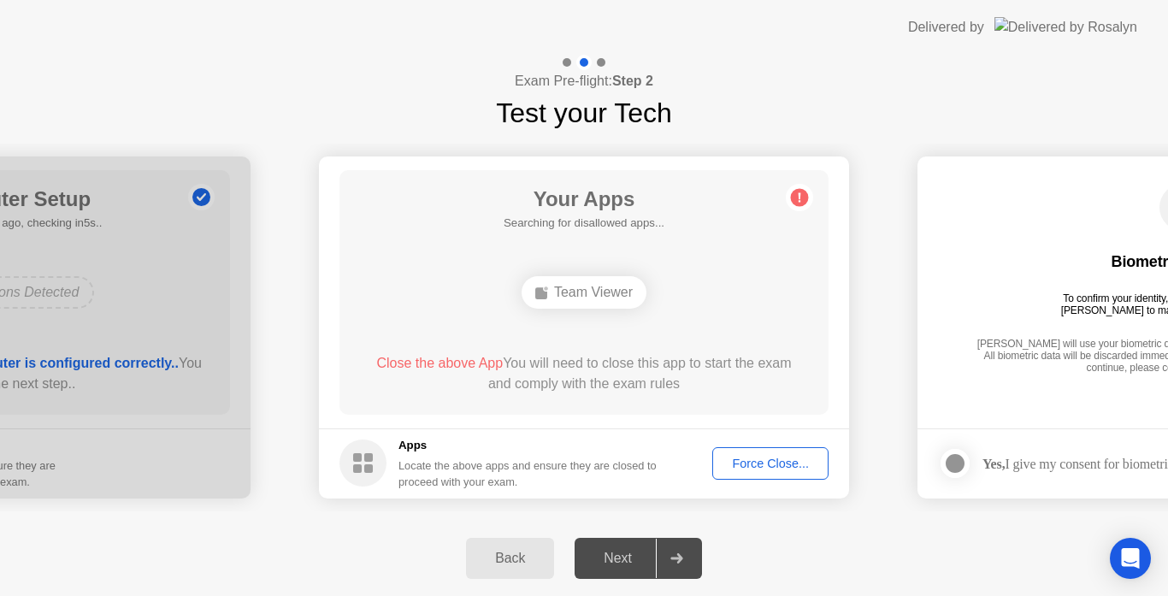
click at [757, 468] on div "Force Close..." at bounding box center [770, 463] width 104 height 14
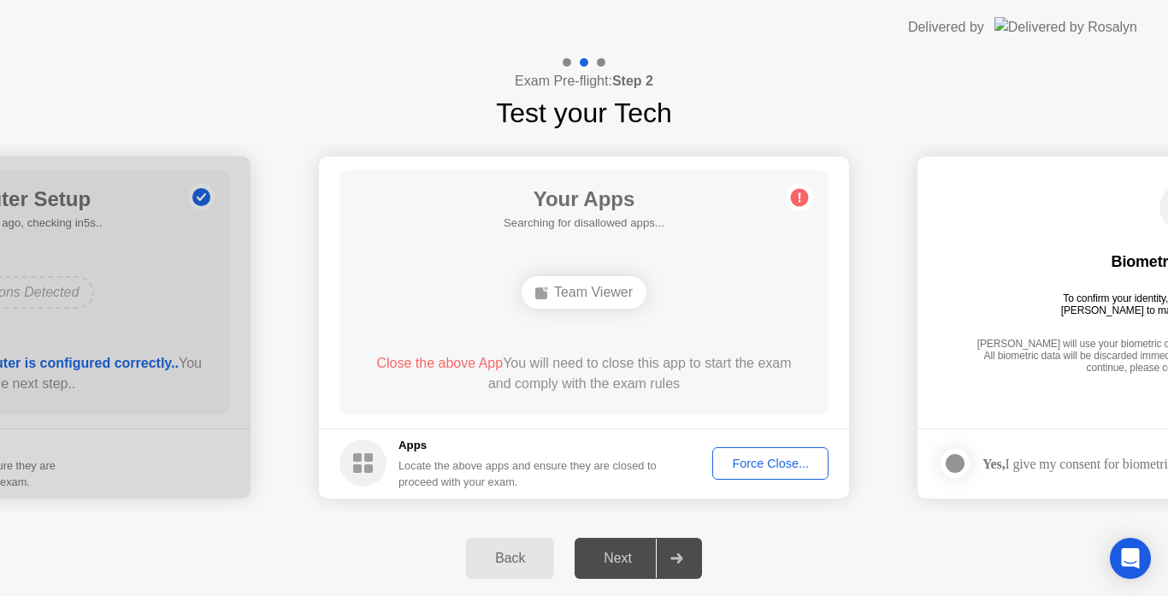
click at [760, 456] on div "Force Close..." at bounding box center [770, 463] width 104 height 14
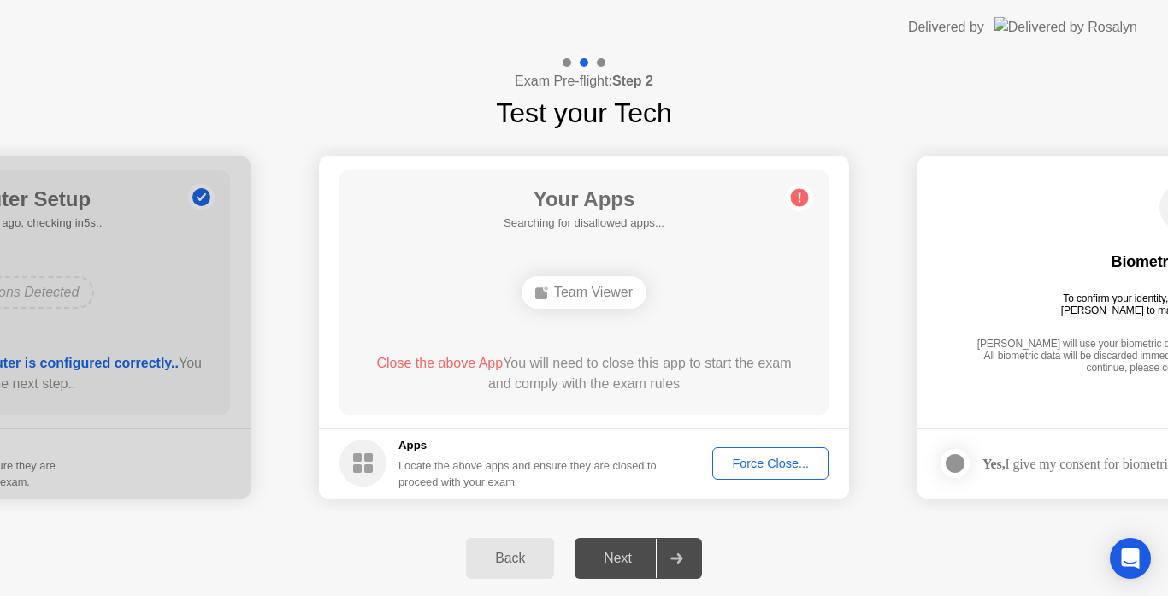
click at [749, 458] on div "Force Close..." at bounding box center [770, 463] width 104 height 14
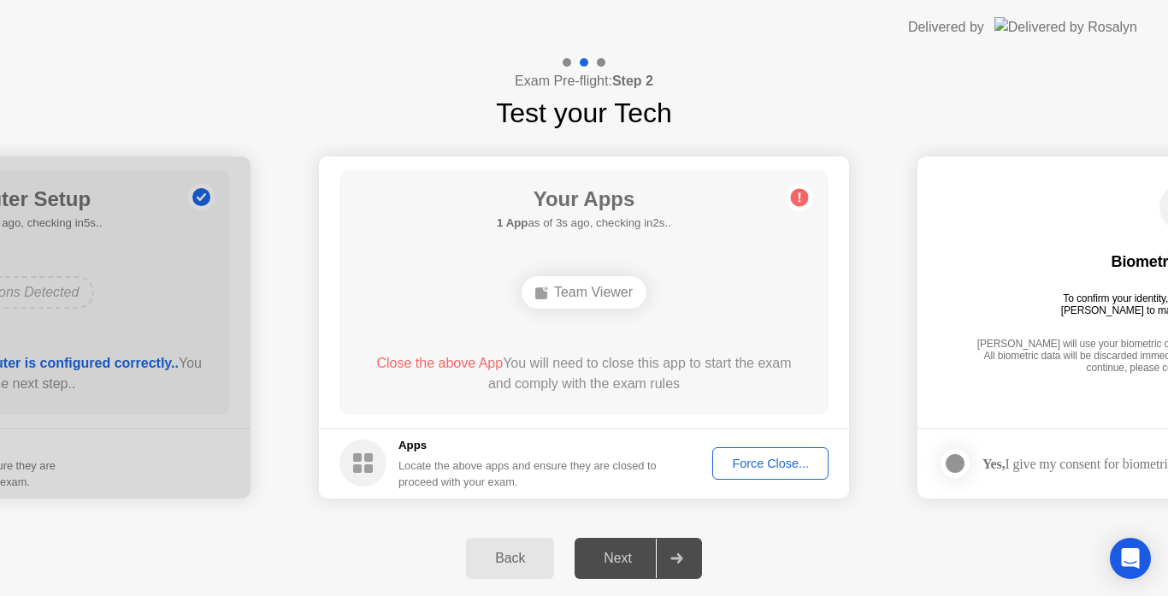
click at [763, 465] on div "Force Close..." at bounding box center [770, 463] width 104 height 14
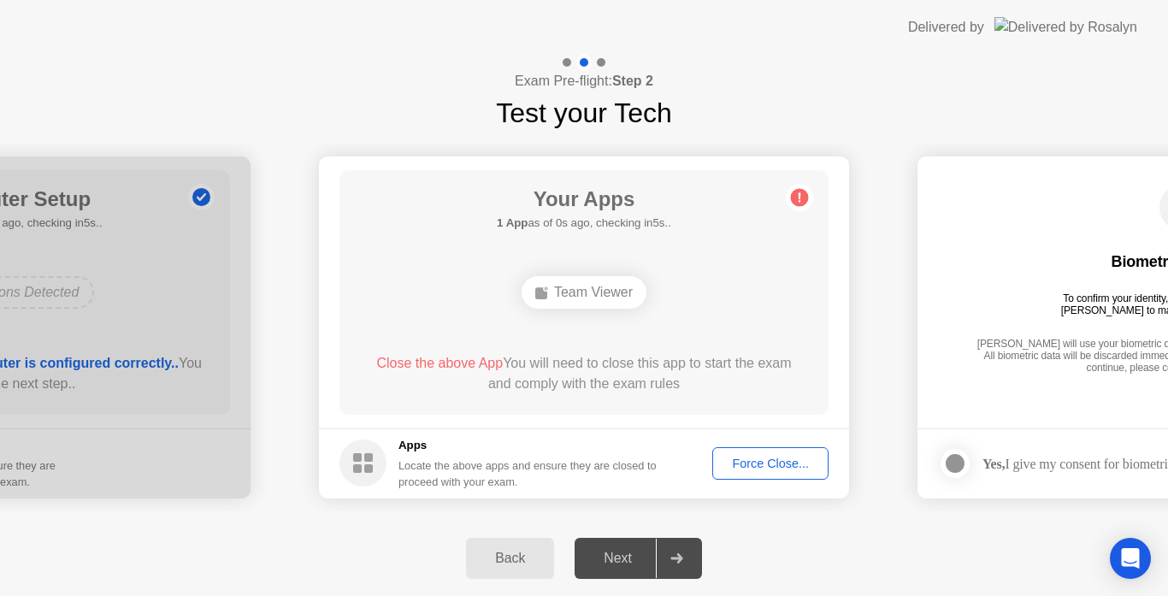
click at [774, 451] on button "Force Close..." at bounding box center [770, 463] width 116 height 32
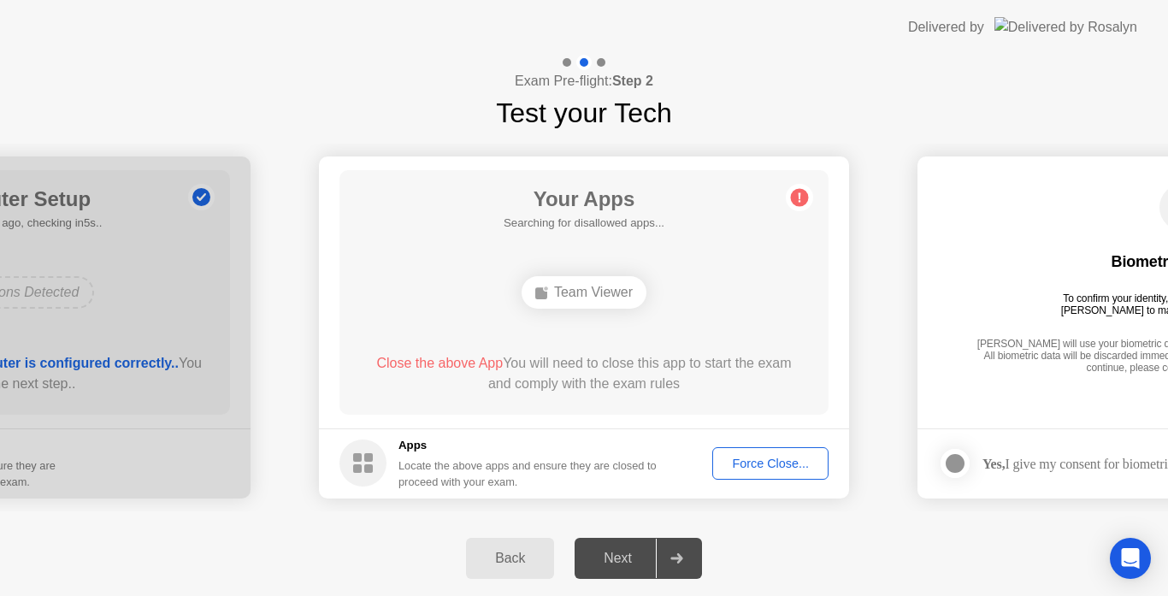
click at [744, 470] on div "Force Close..." at bounding box center [770, 463] width 104 height 14
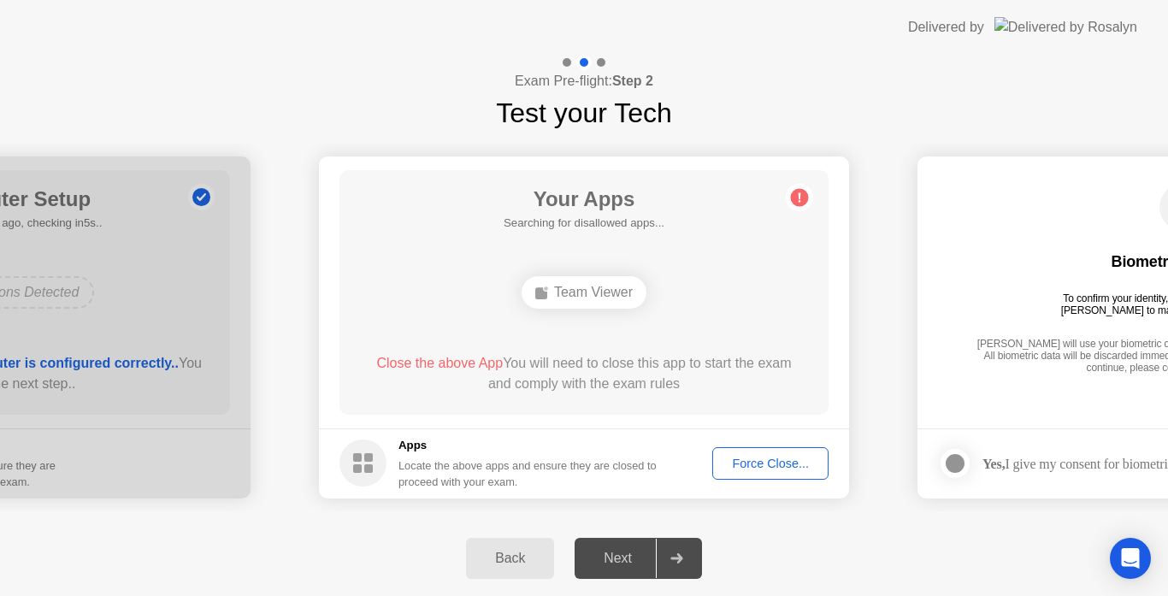
click at [757, 470] on div "Force Close..." at bounding box center [770, 463] width 104 height 14
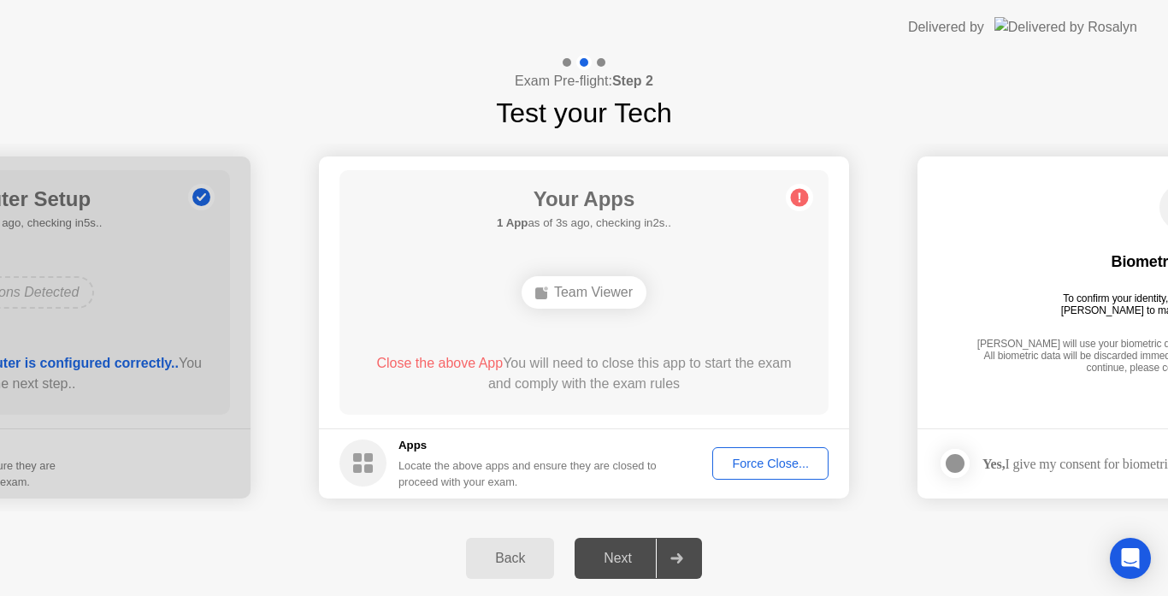
click at [765, 468] on div "Force Close..." at bounding box center [770, 463] width 104 height 14
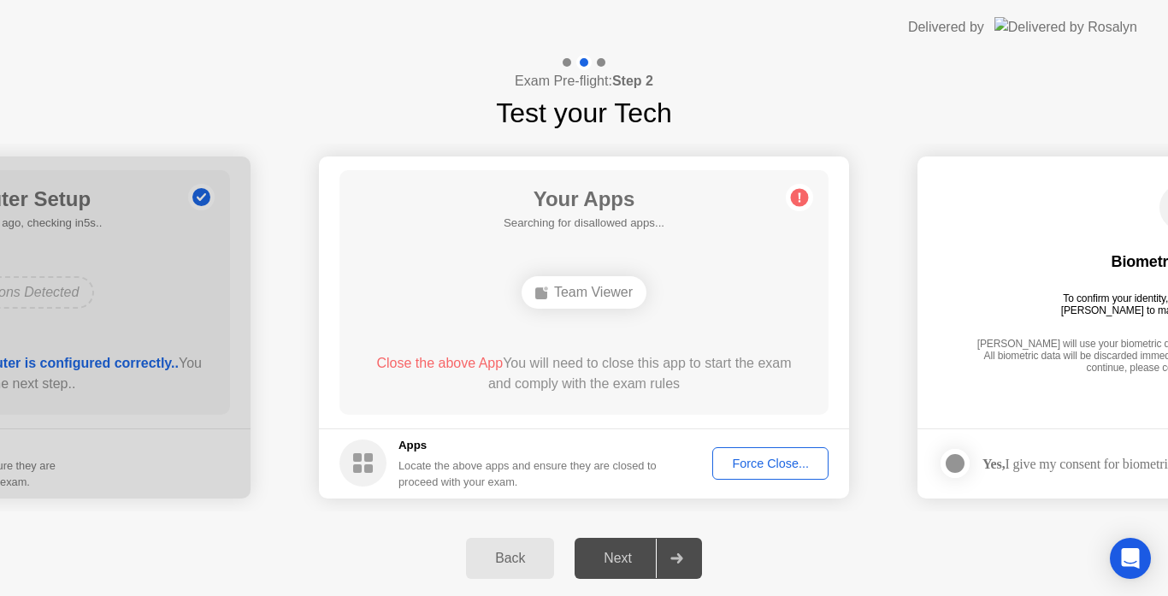
click at [754, 456] on div "Force Close..." at bounding box center [770, 463] width 104 height 14
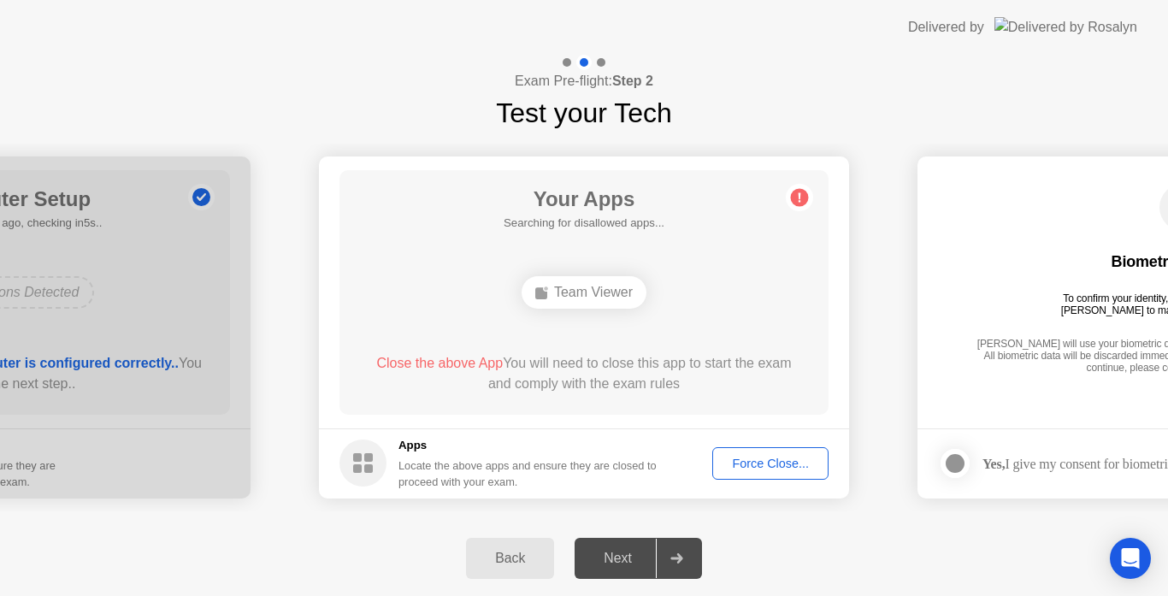
click at [761, 452] on button "Force Close..." at bounding box center [770, 463] width 116 height 32
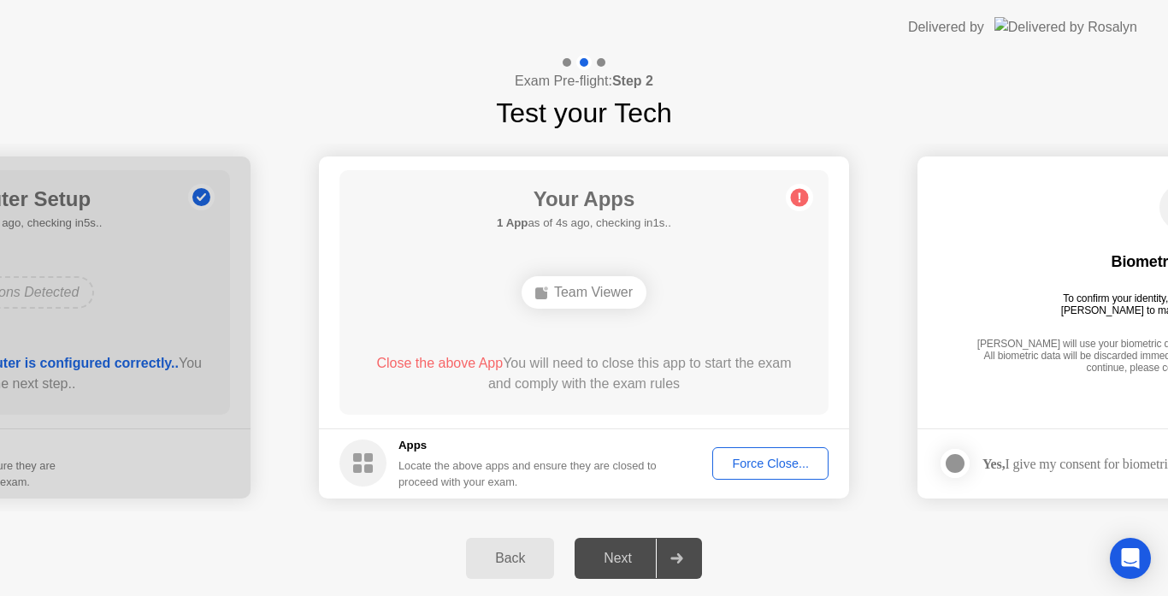
click at [735, 464] on div "Force Close..." at bounding box center [770, 463] width 104 height 14
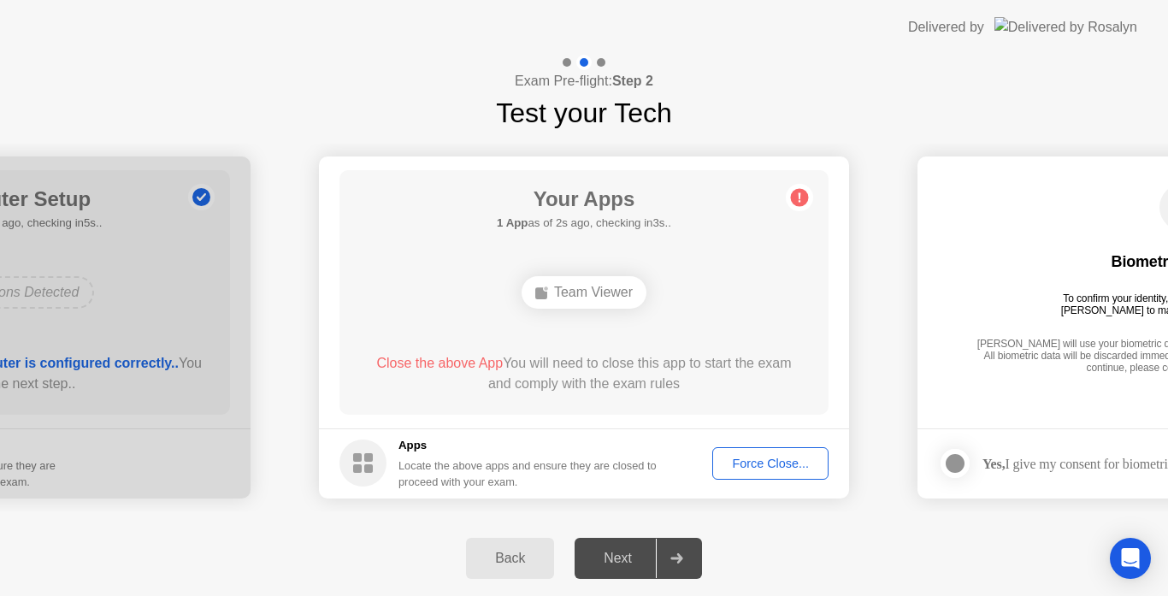
click at [799, 474] on button "Force Close..." at bounding box center [770, 463] width 116 height 32
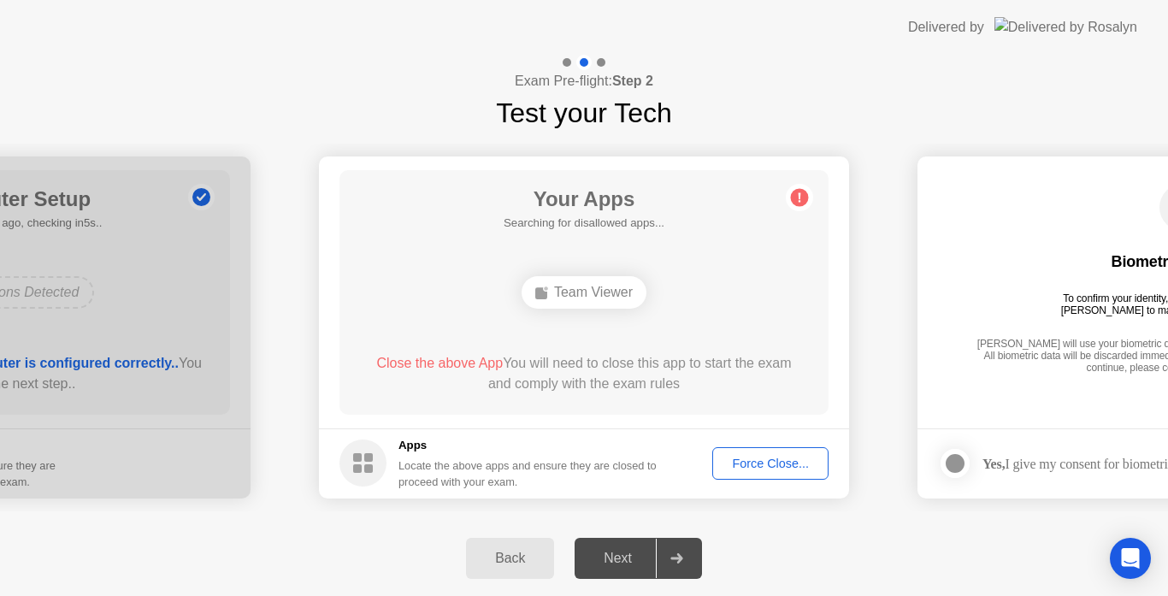
click at [746, 456] on div "Force Close..." at bounding box center [770, 463] width 104 height 14
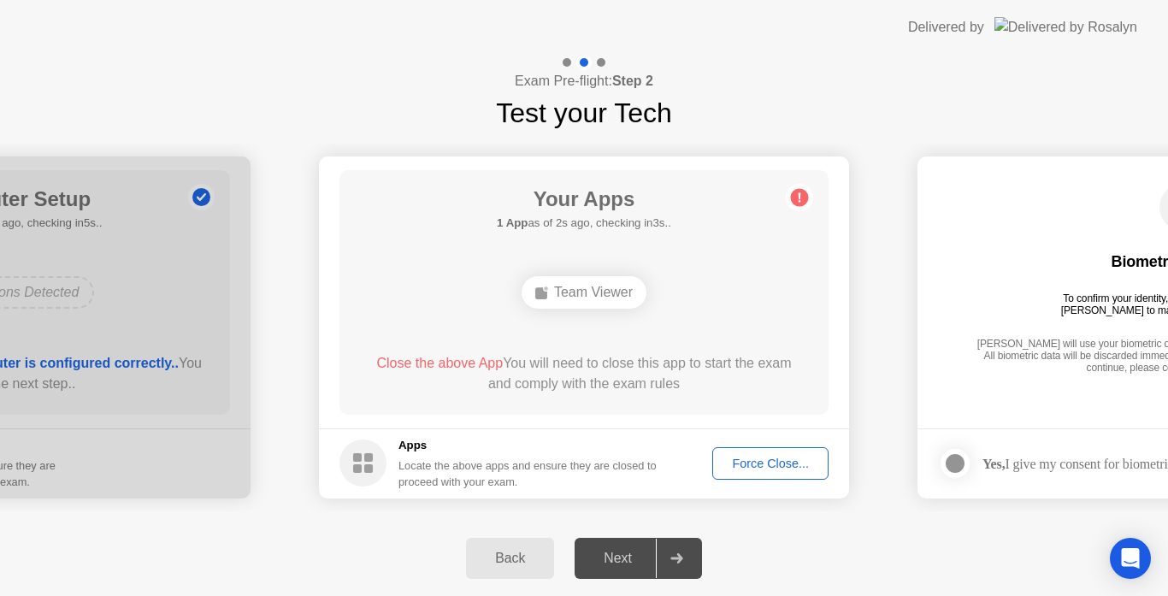
click at [752, 467] on div "Force Close..." at bounding box center [770, 463] width 104 height 14
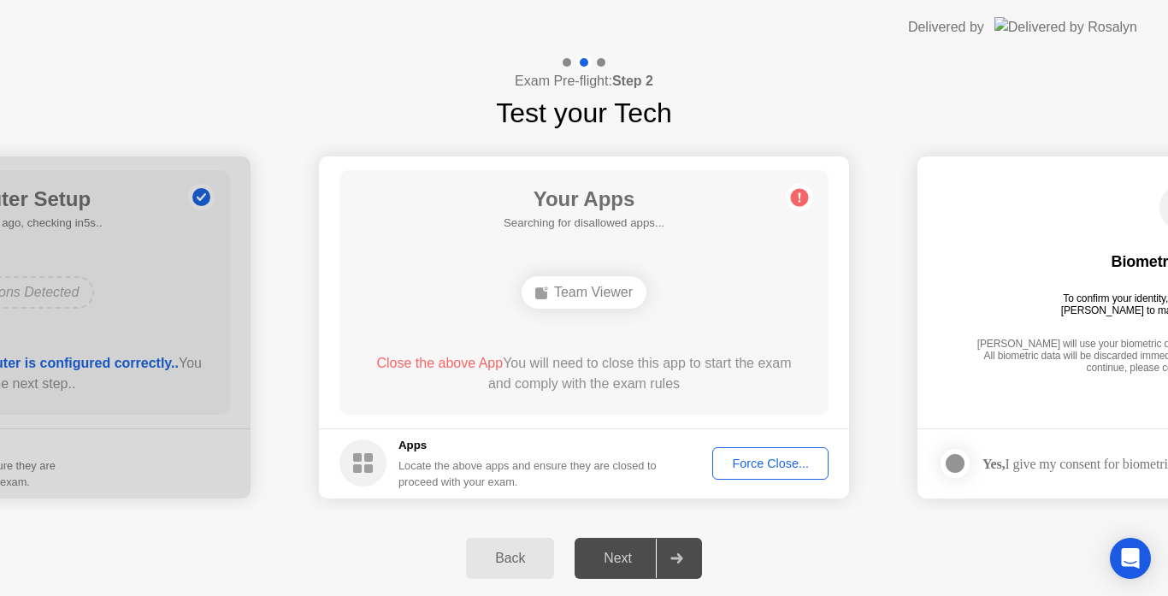
click at [775, 465] on div "Force Close..." at bounding box center [770, 463] width 104 height 14
